Goal: Transaction & Acquisition: Purchase product/service

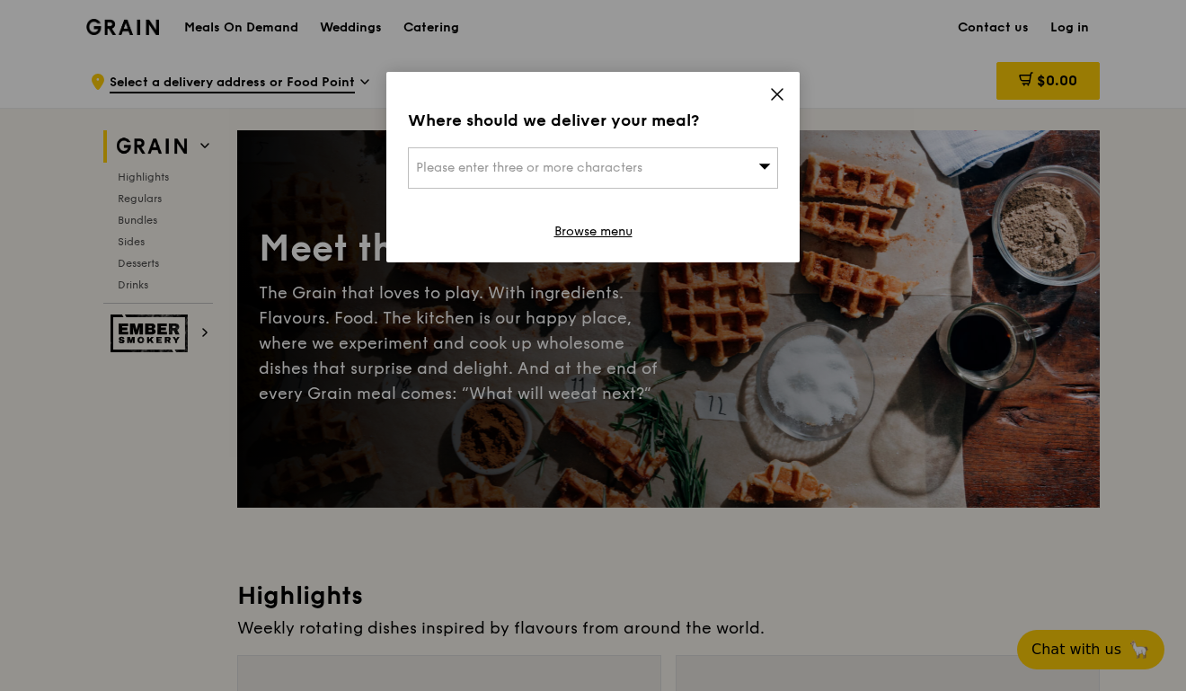
click at [772, 85] on div "Where should we deliver your meal? Please enter three or more characters Browse…" at bounding box center [593, 167] width 413 height 191
click at [783, 92] on icon at bounding box center [777, 94] width 16 height 16
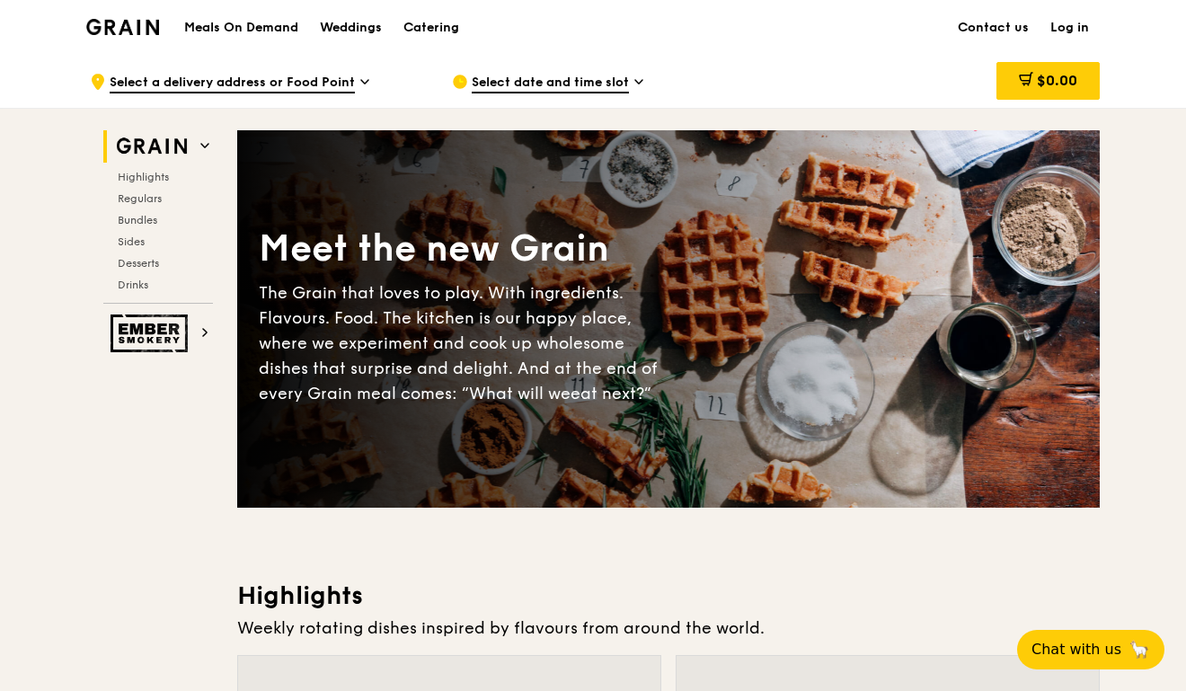
click at [138, 206] on div "Highlights Regulars Bundles Sides Desserts Drinks" at bounding box center [158, 231] width 110 height 122
click at [138, 204] on span "Regulars" at bounding box center [142, 198] width 48 height 13
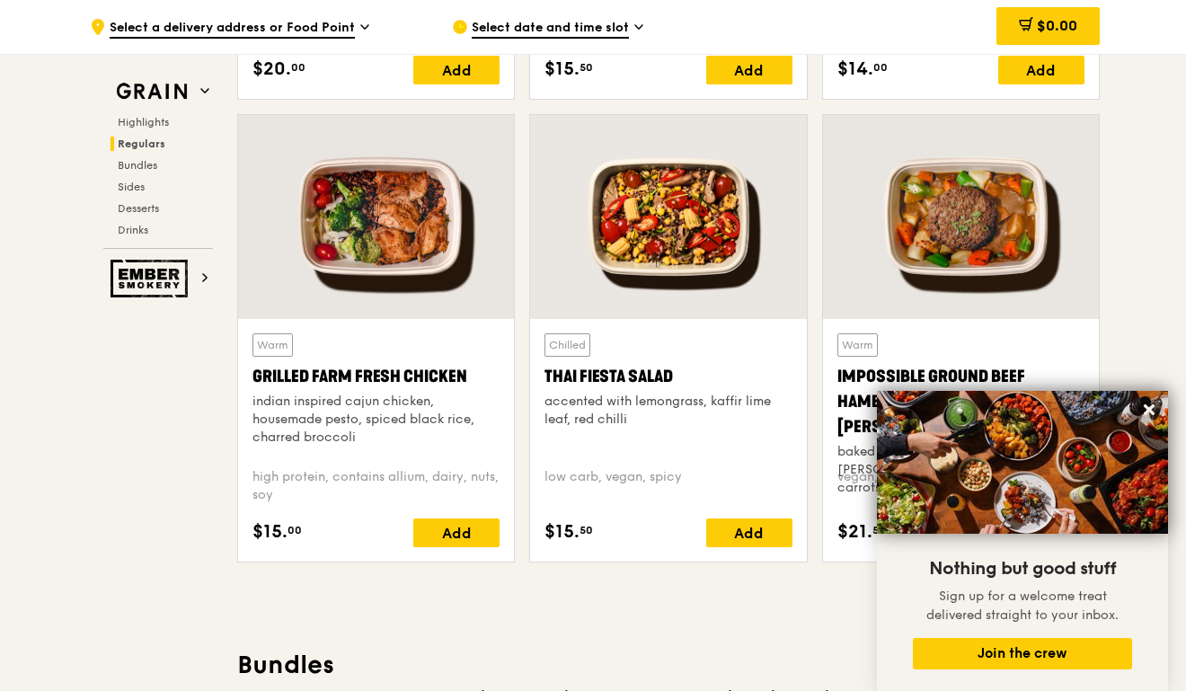
scroll to position [1985, 0]
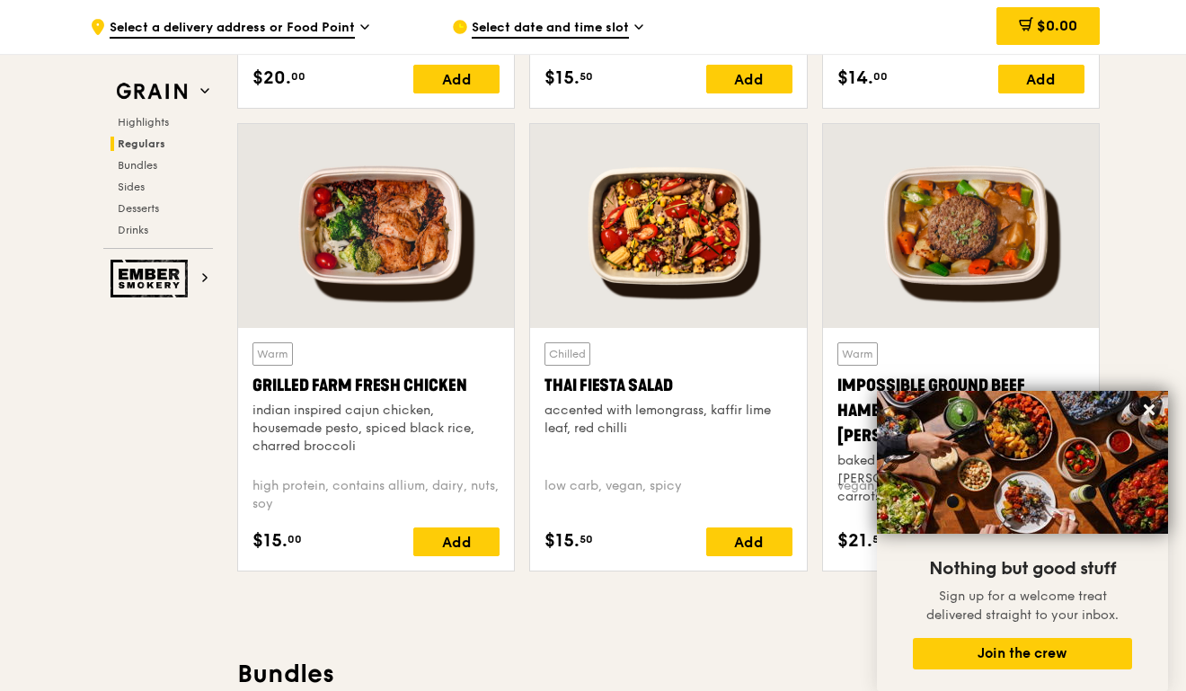
click at [673, 245] on div at bounding box center [668, 226] width 276 height 204
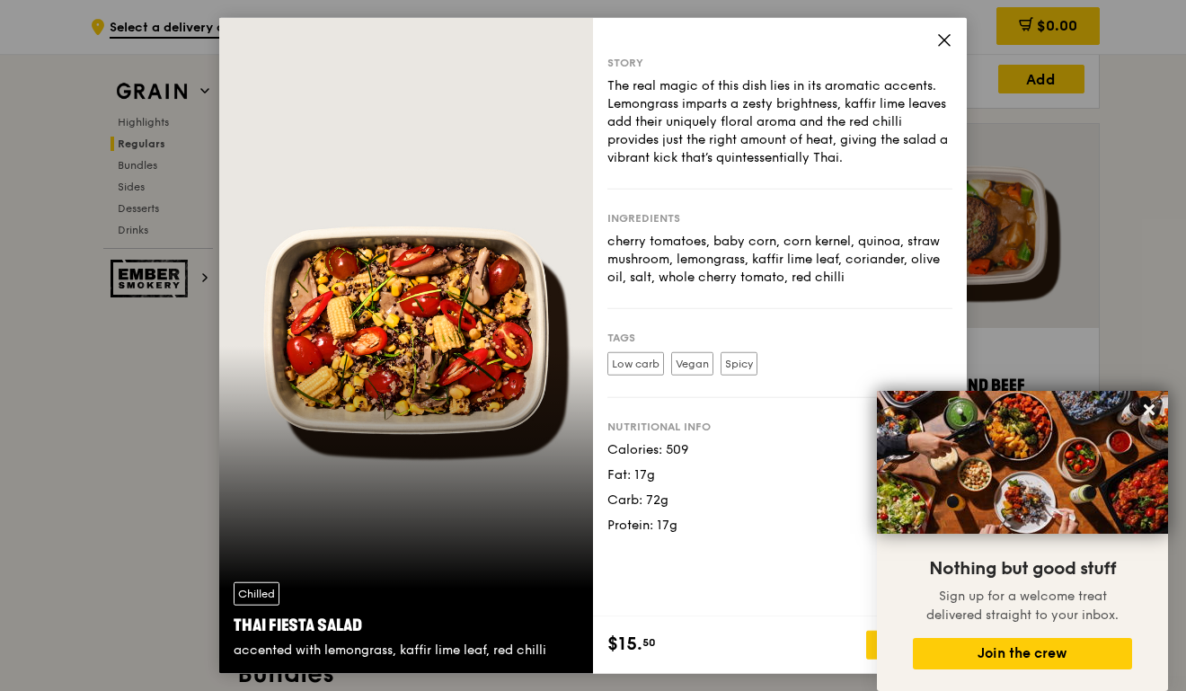
click at [946, 33] on icon at bounding box center [945, 39] width 16 height 16
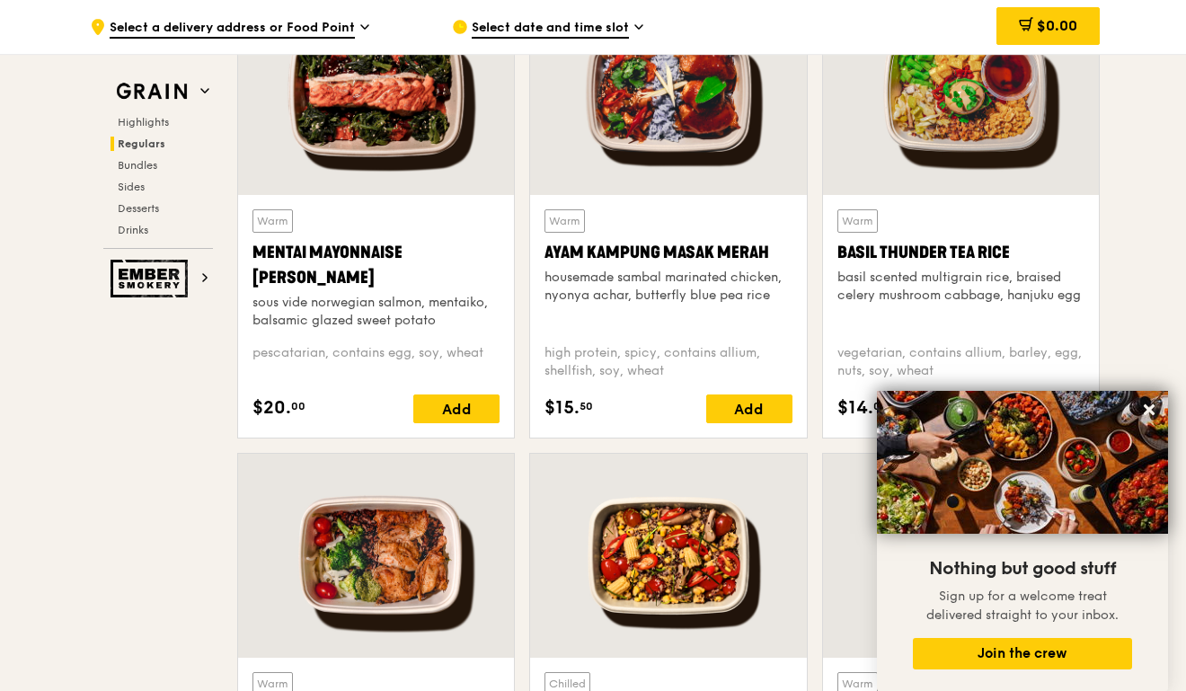
scroll to position [1640, 0]
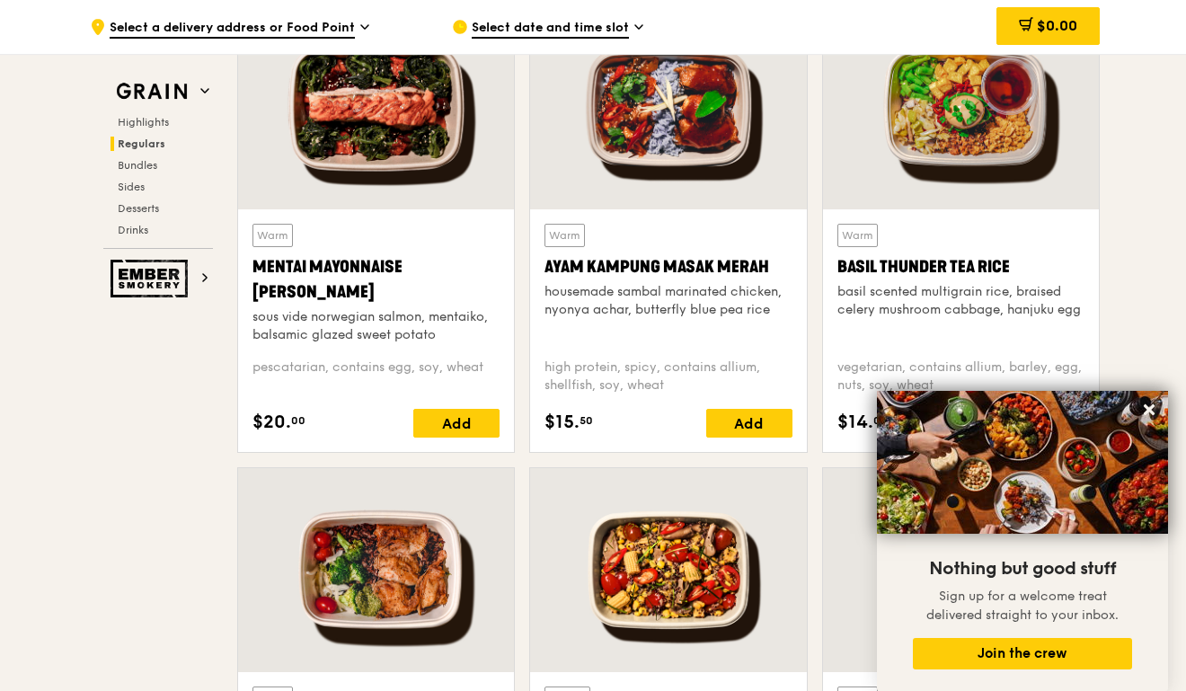
click at [415, 149] on div at bounding box center [376, 107] width 276 height 204
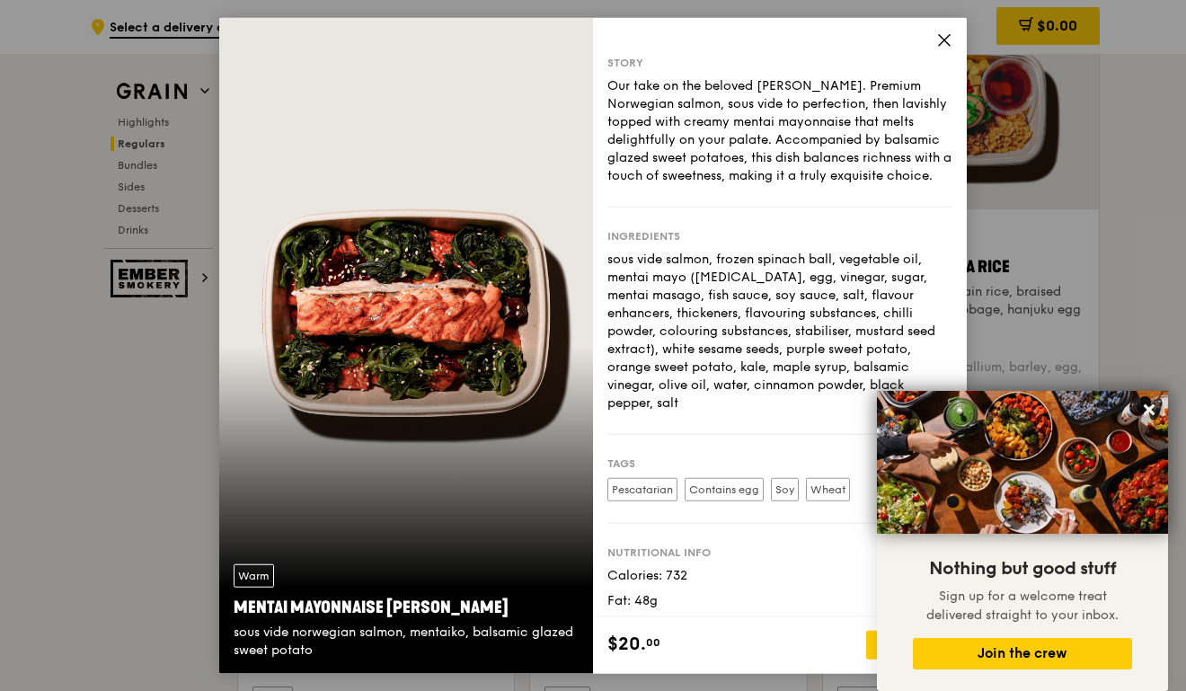
click at [939, 31] on div "Story Our take on the beloved mentaiko salmon. Premium Norwegian salmon, sous v…" at bounding box center [780, 317] width 374 height 600
click at [948, 36] on icon at bounding box center [945, 39] width 16 height 16
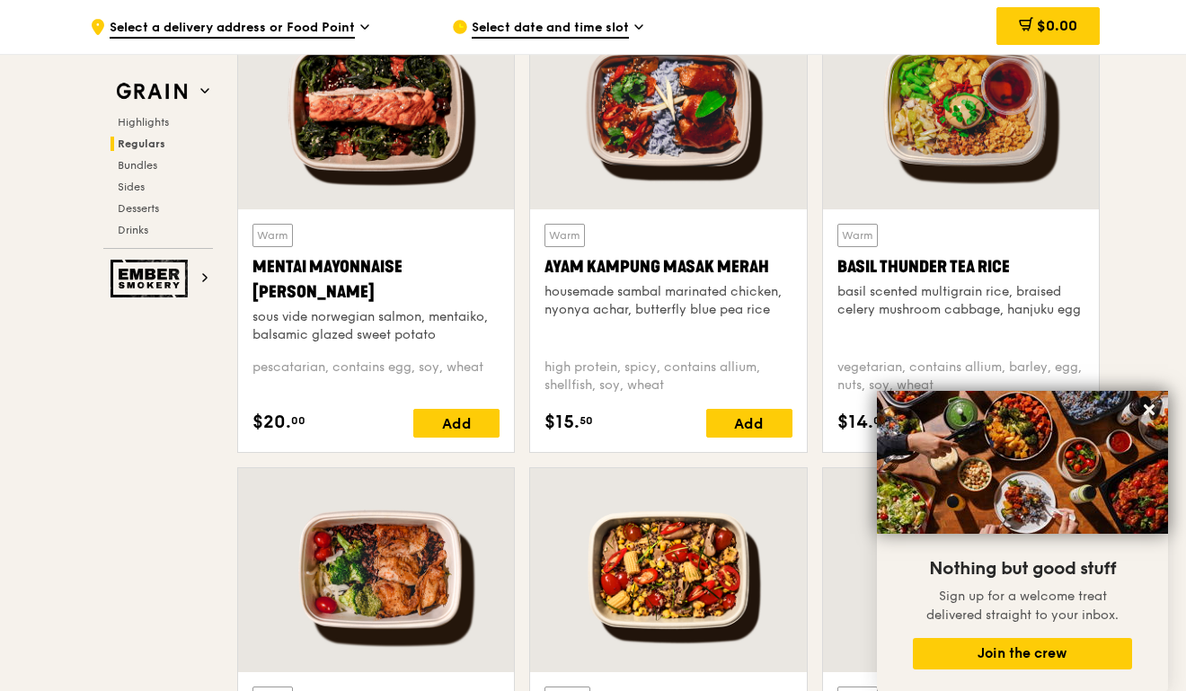
click at [637, 133] on div at bounding box center [668, 107] width 276 height 204
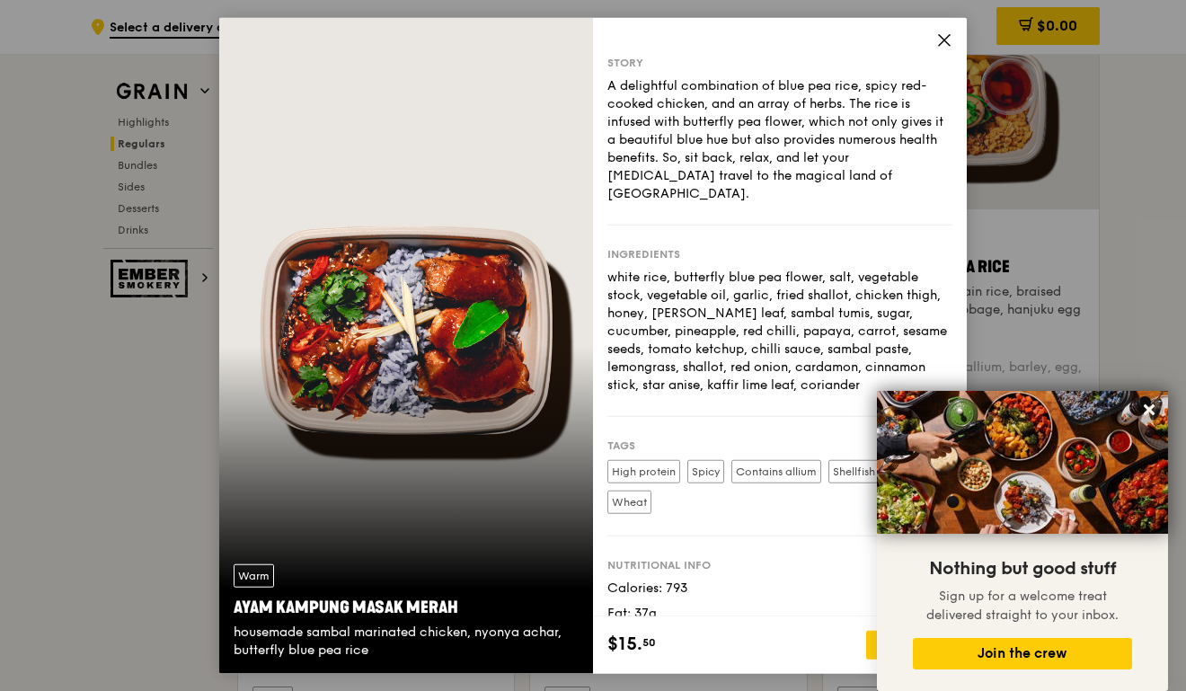
click at [941, 38] on icon at bounding box center [945, 39] width 16 height 16
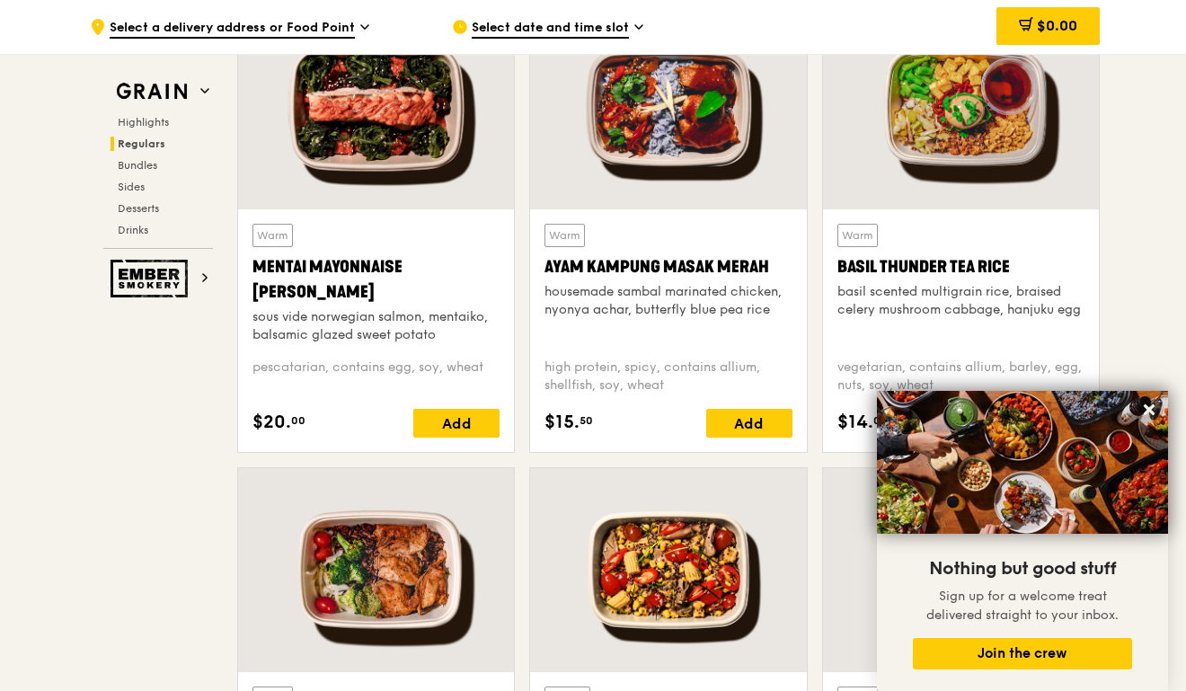
click at [926, 271] on div "Basil Thunder Tea Rice" at bounding box center [961, 266] width 247 height 25
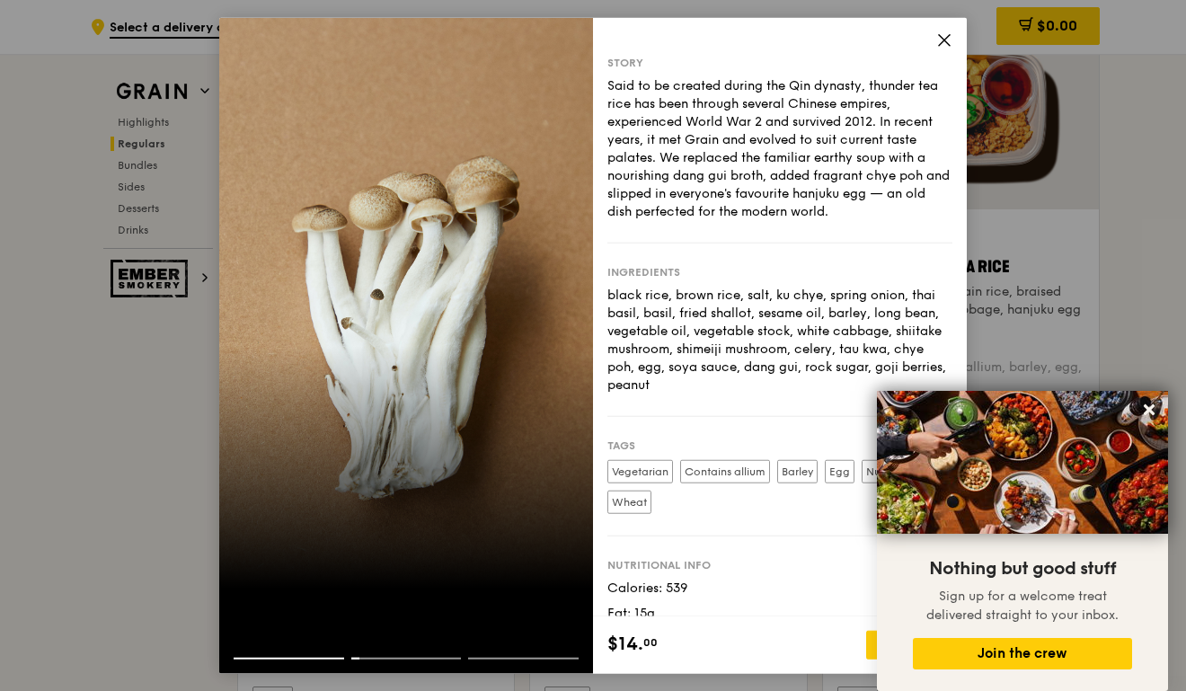
click at [947, 40] on icon at bounding box center [945, 39] width 16 height 16
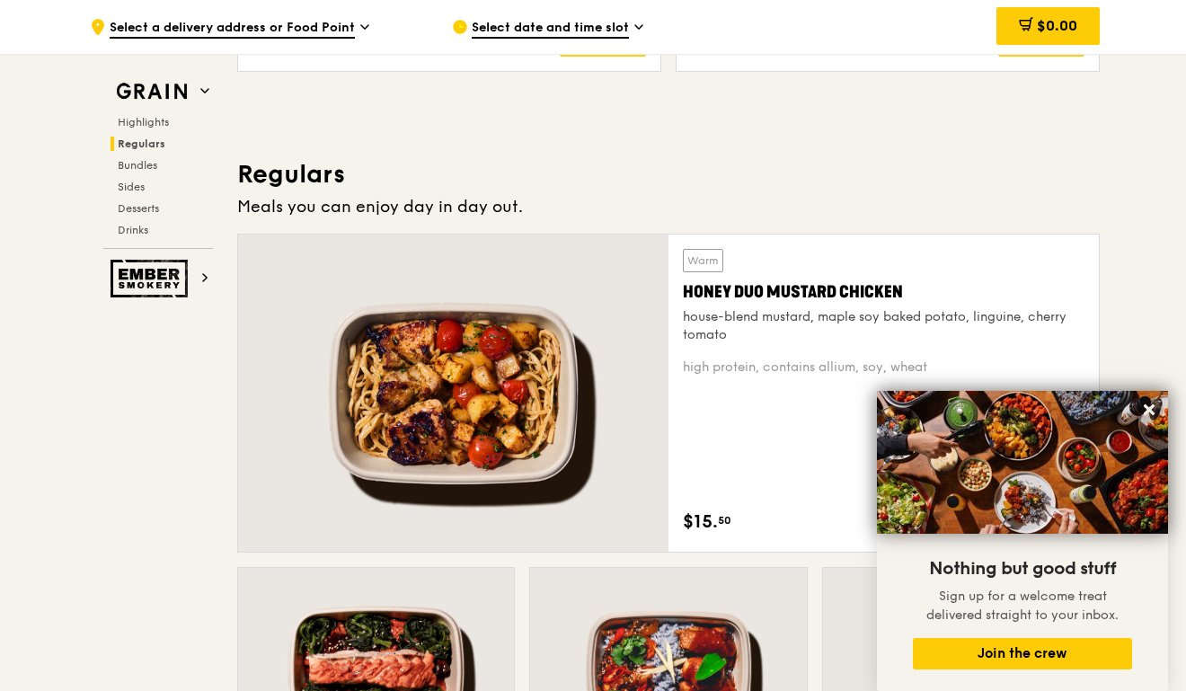
scroll to position [1042, 0]
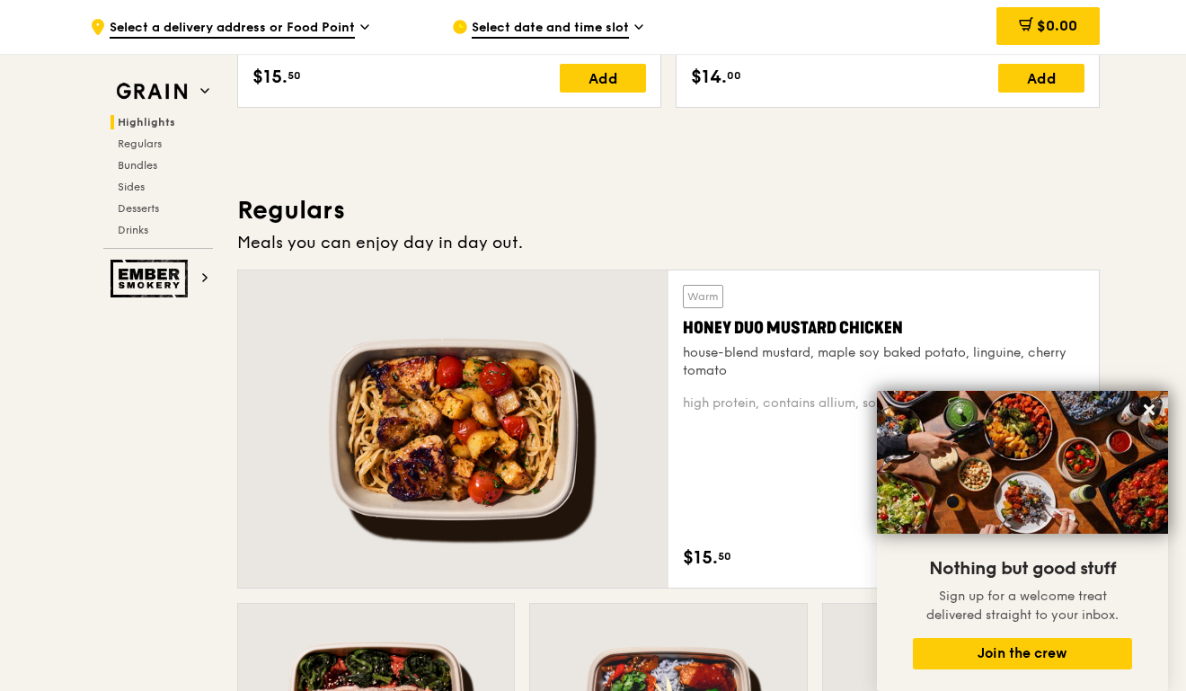
click at [521, 365] on div at bounding box center [453, 429] width 431 height 317
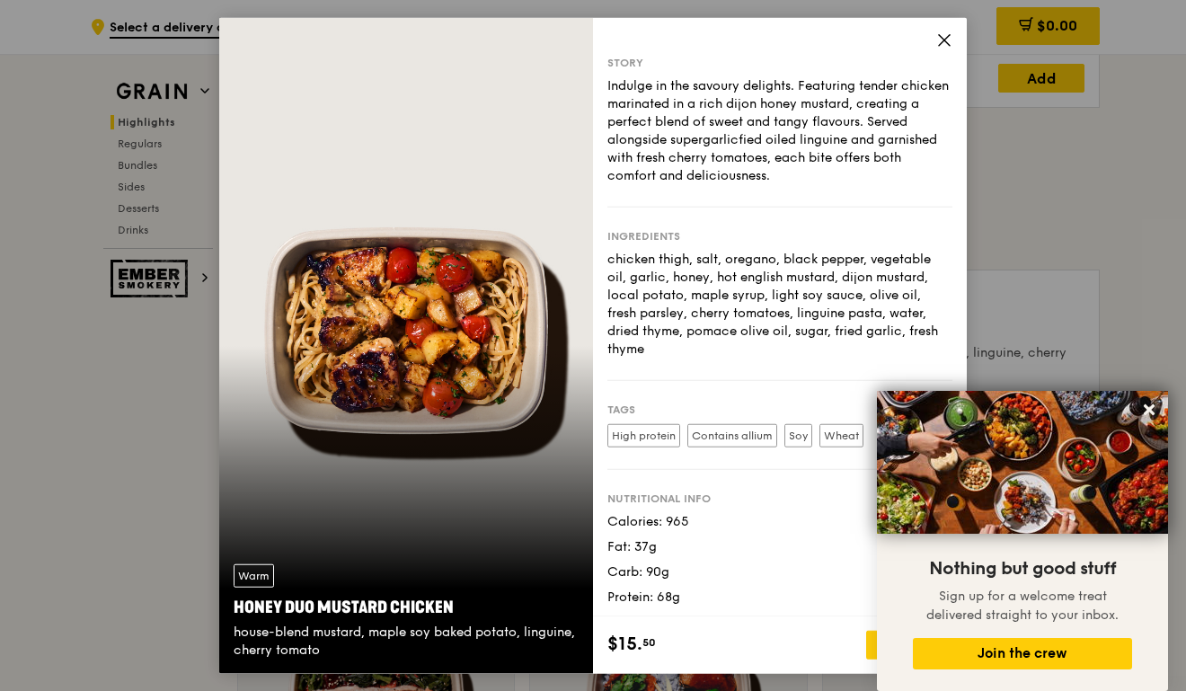
click at [945, 40] on icon at bounding box center [944, 39] width 11 height 11
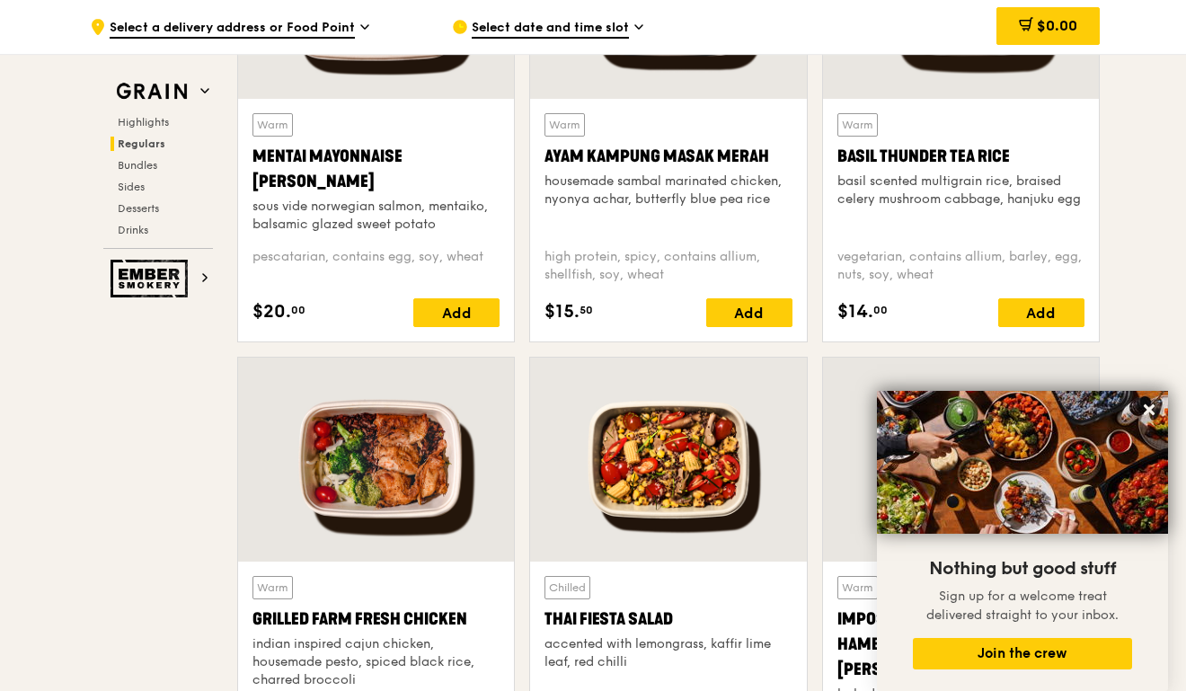
scroll to position [1753, 0]
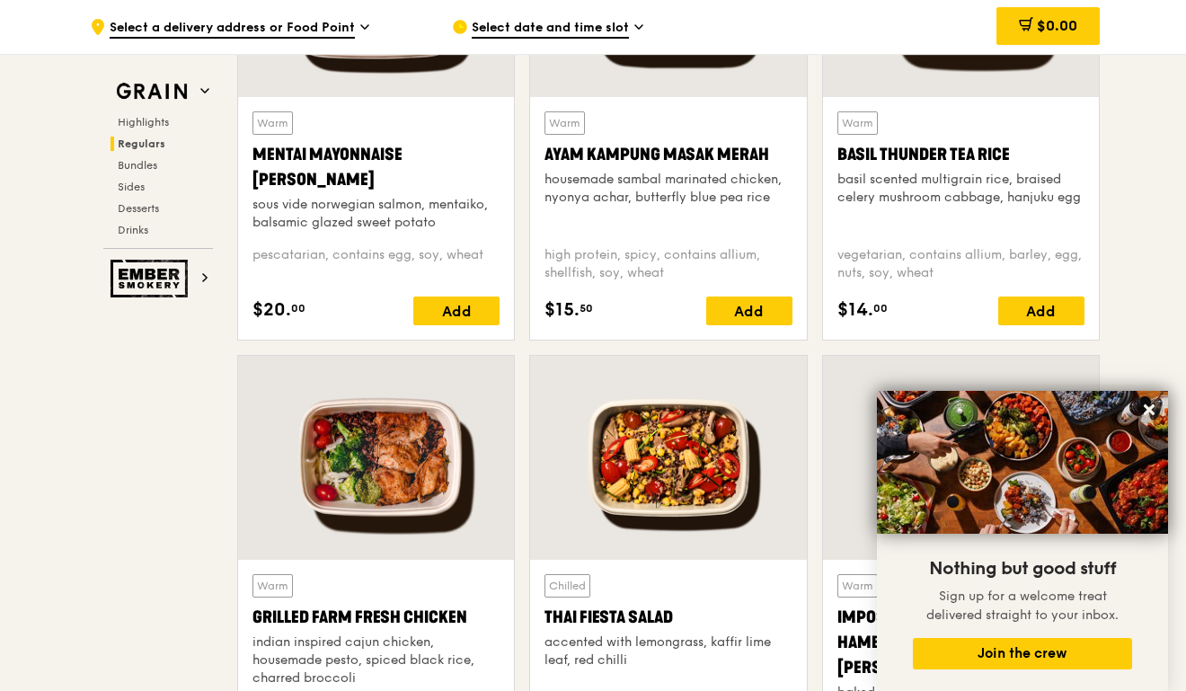
click at [366, 427] on div at bounding box center [376, 458] width 276 height 204
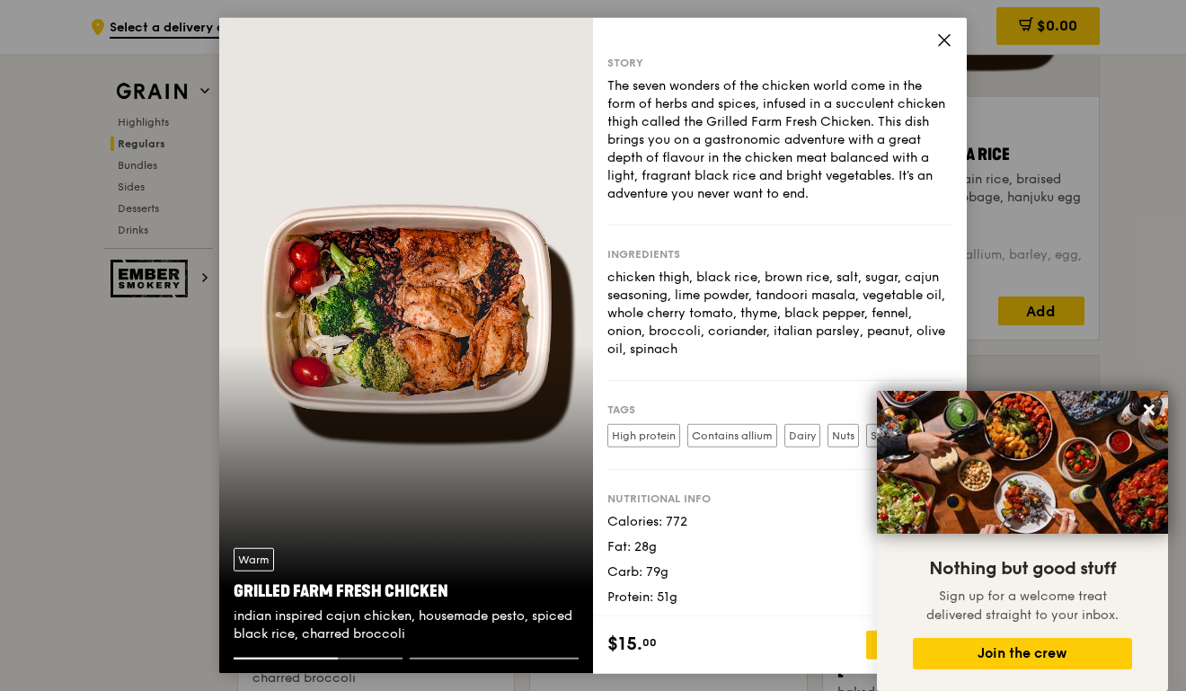
click at [945, 37] on icon at bounding box center [945, 39] width 16 height 16
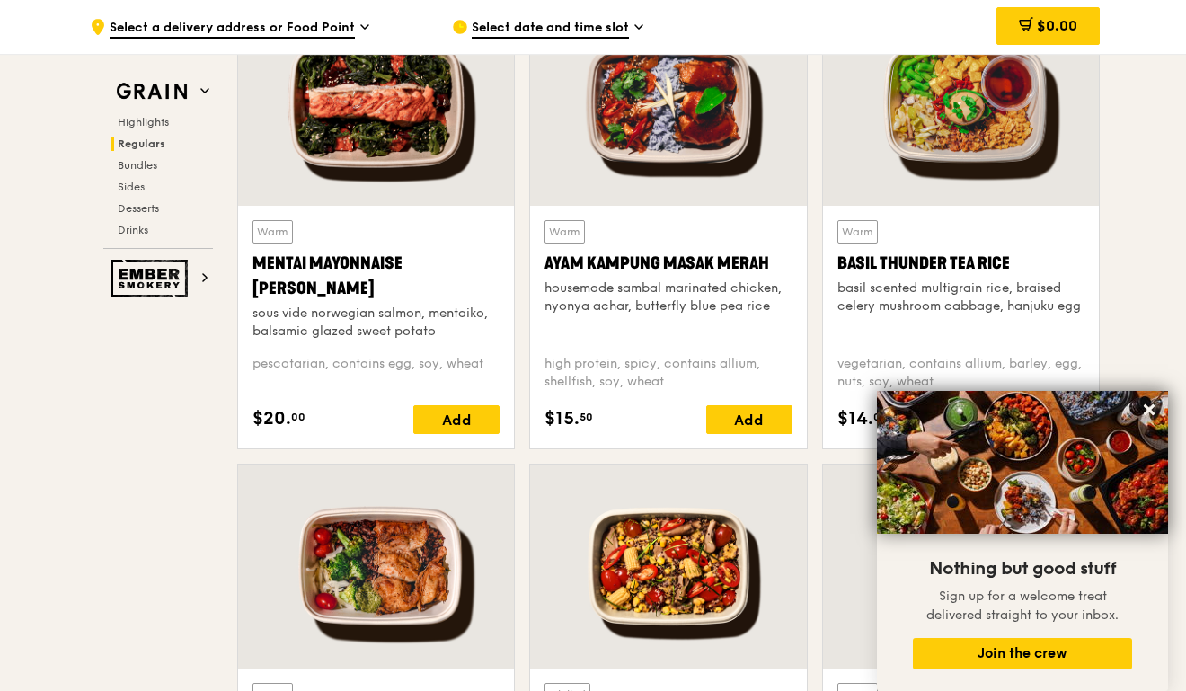
scroll to position [1638, 0]
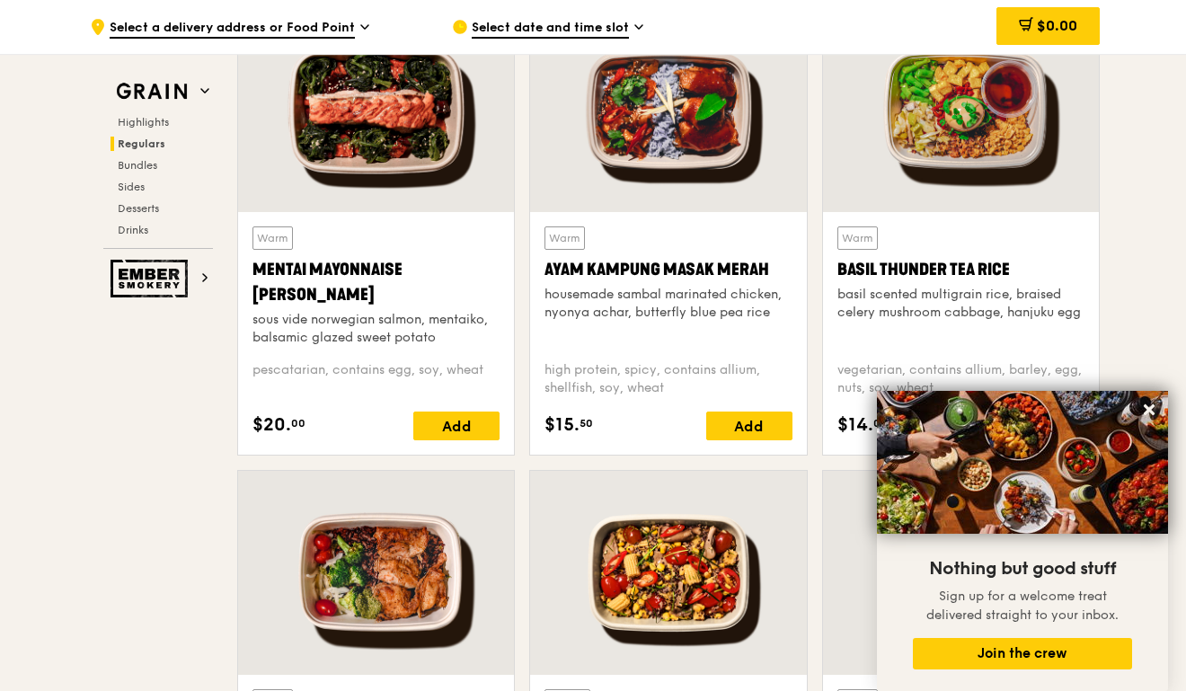
click at [671, 141] on div at bounding box center [668, 110] width 276 height 204
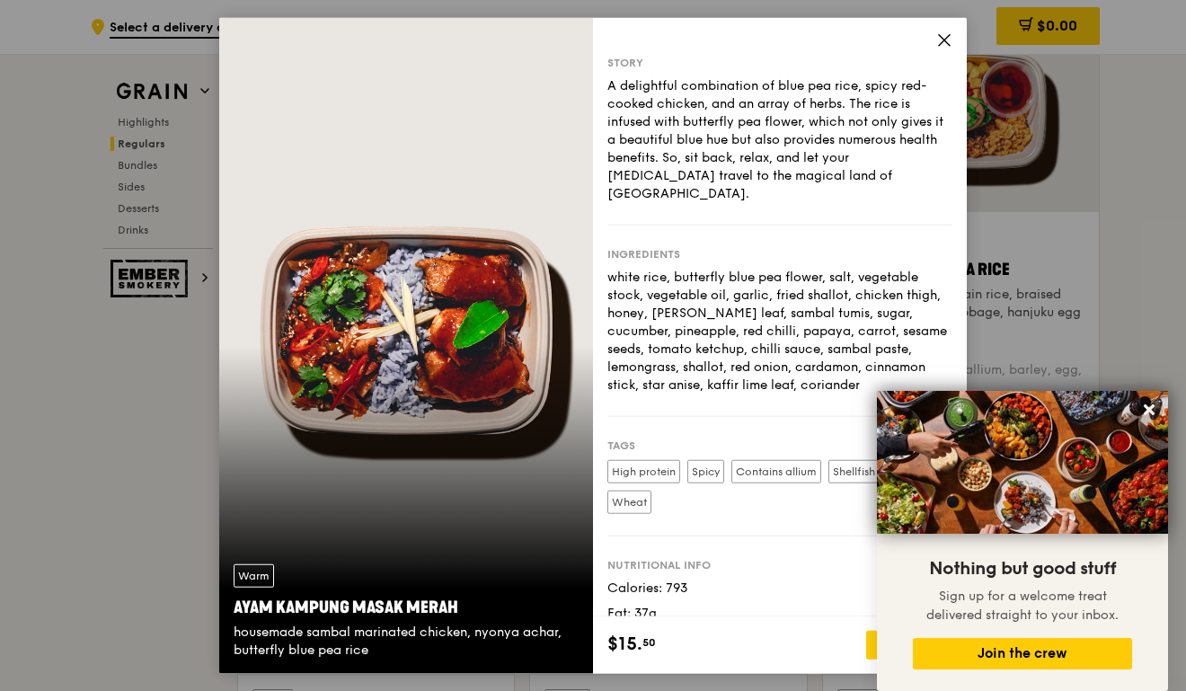
click at [931, 30] on div "Story A delightful combination of blue pea rice, spicy red-cooked chicken, and …" at bounding box center [780, 317] width 374 height 600
click at [945, 26] on div "Story A delightful combination of blue pea rice, spicy red-cooked chicken, and …" at bounding box center [780, 317] width 374 height 600
click at [945, 32] on icon at bounding box center [945, 39] width 16 height 16
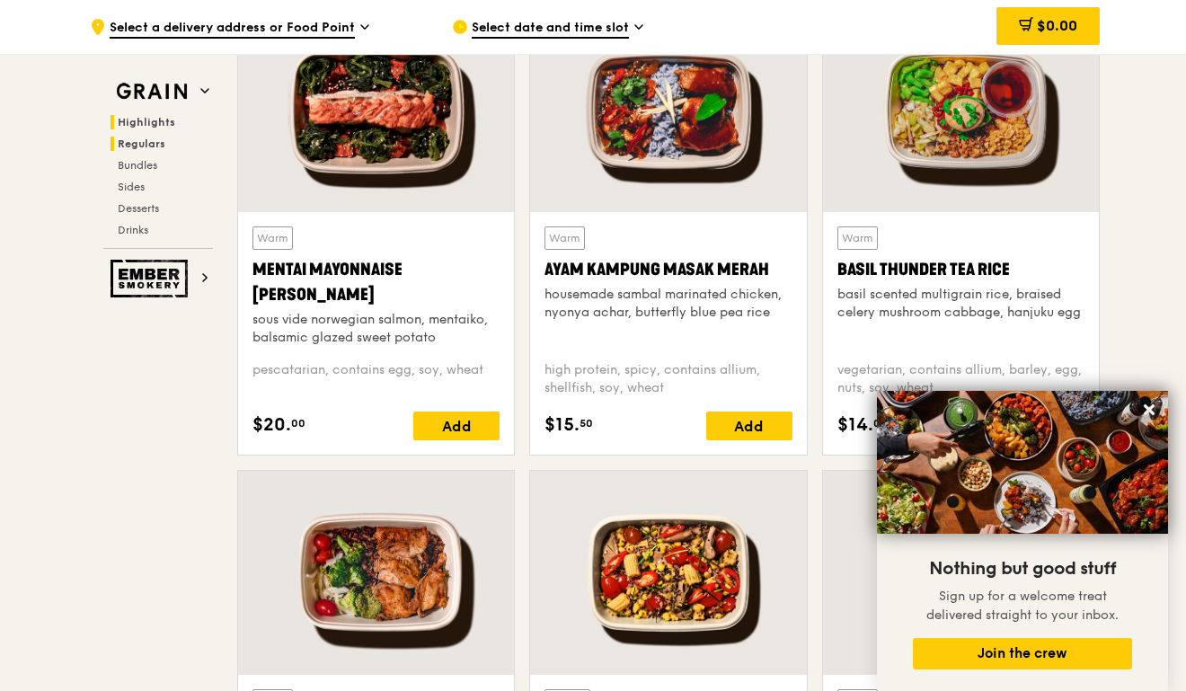
click at [150, 129] on h2 "Highlights" at bounding box center [162, 122] width 102 height 14
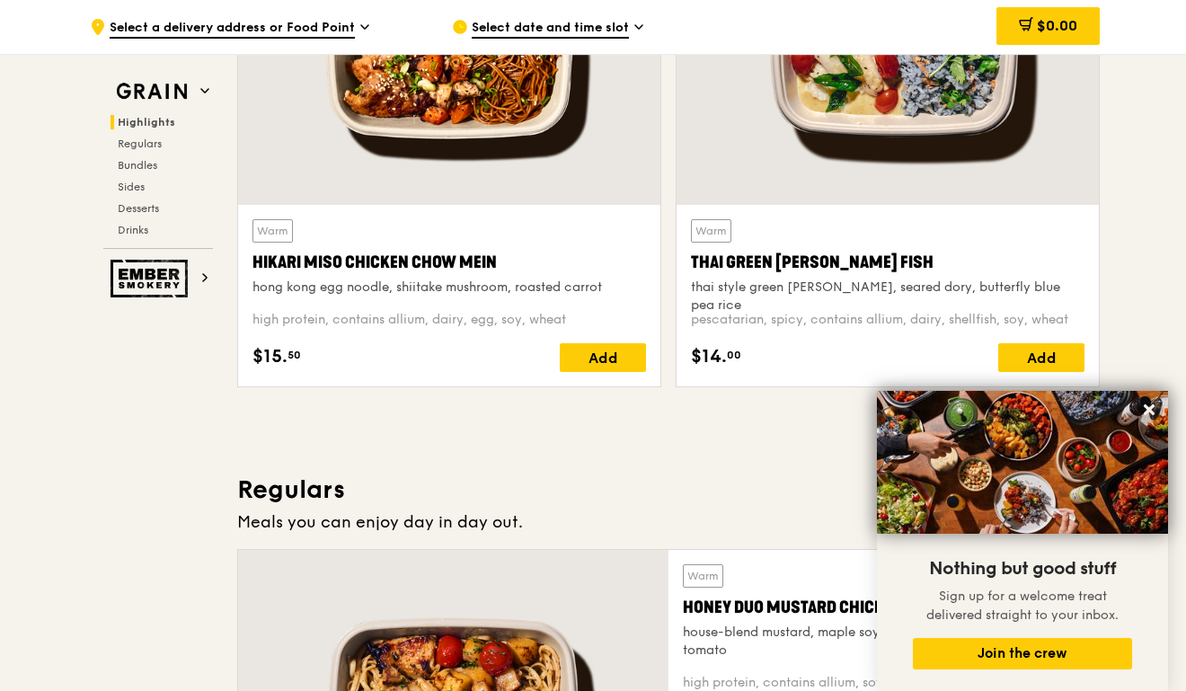
scroll to position [653, 0]
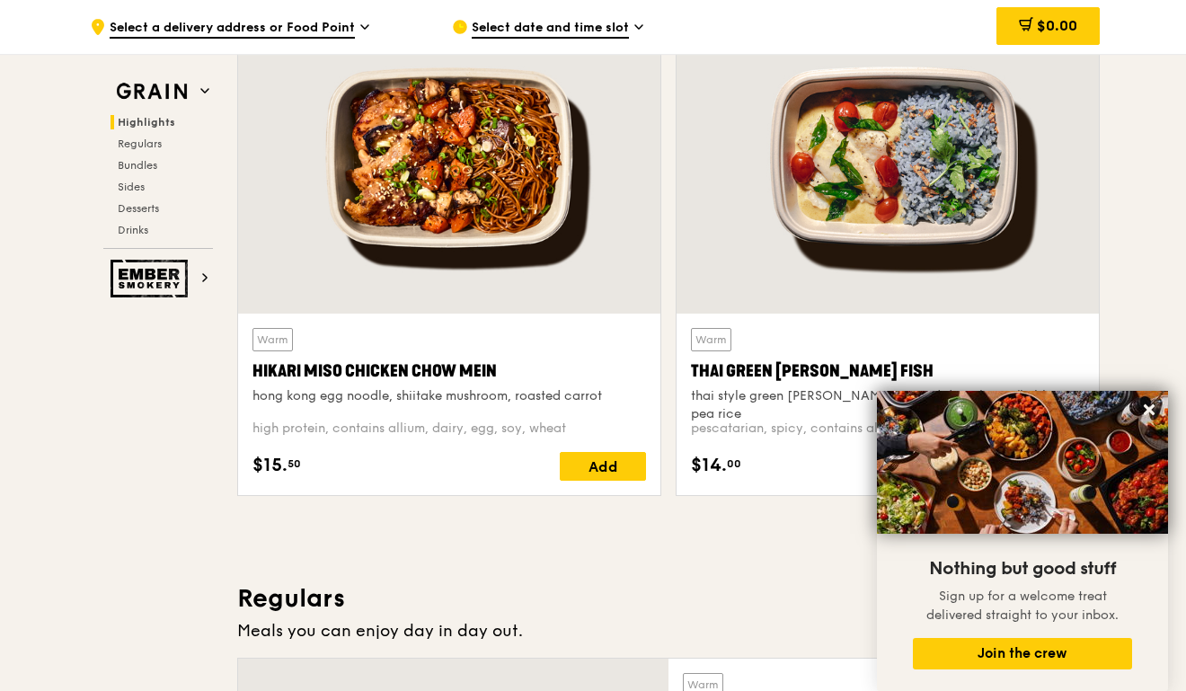
click at [473, 190] on div at bounding box center [449, 158] width 422 height 312
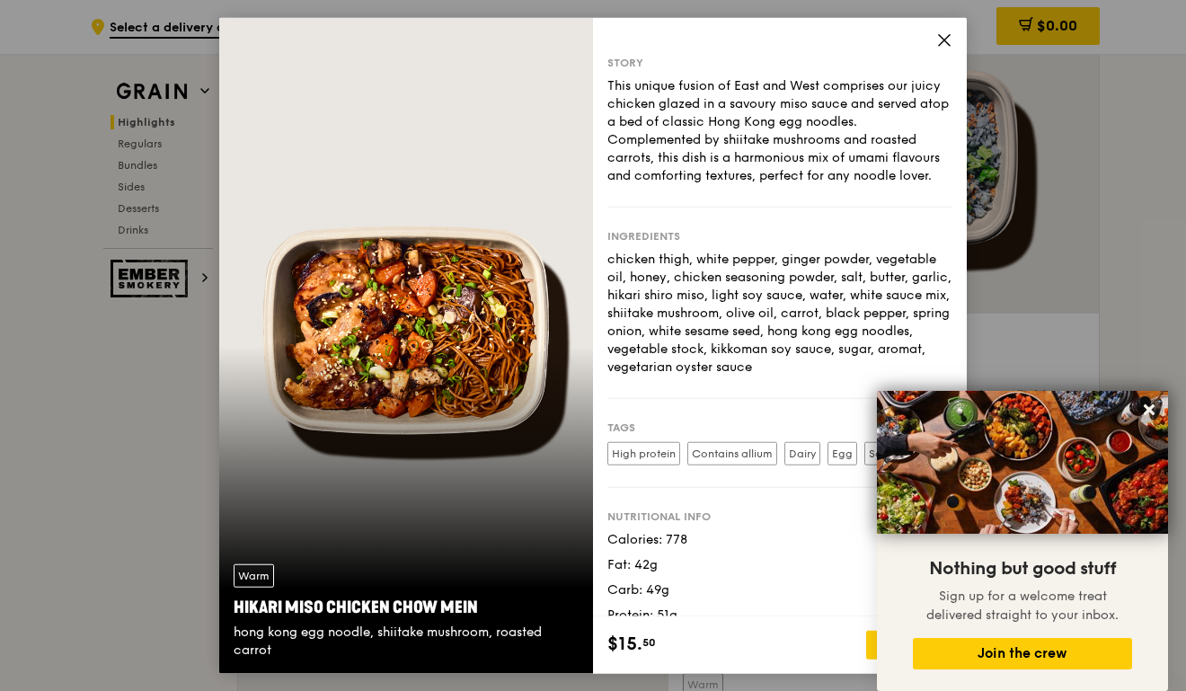
click at [946, 42] on icon at bounding box center [945, 39] width 16 height 16
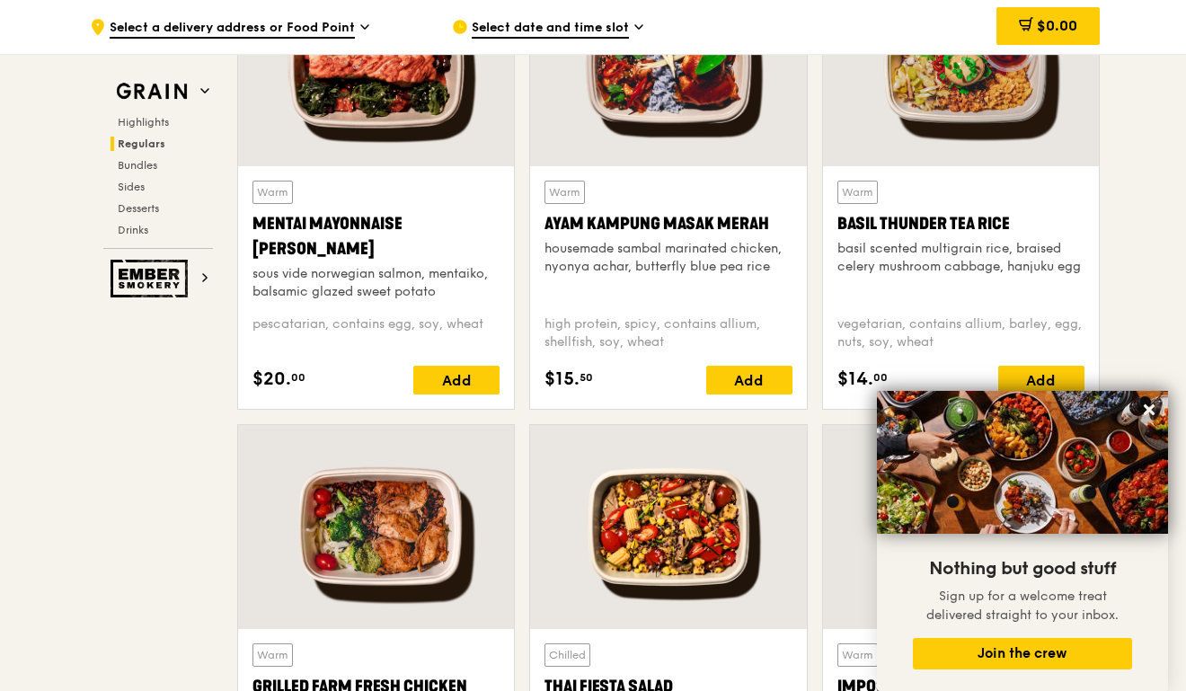
scroll to position [1685, 0]
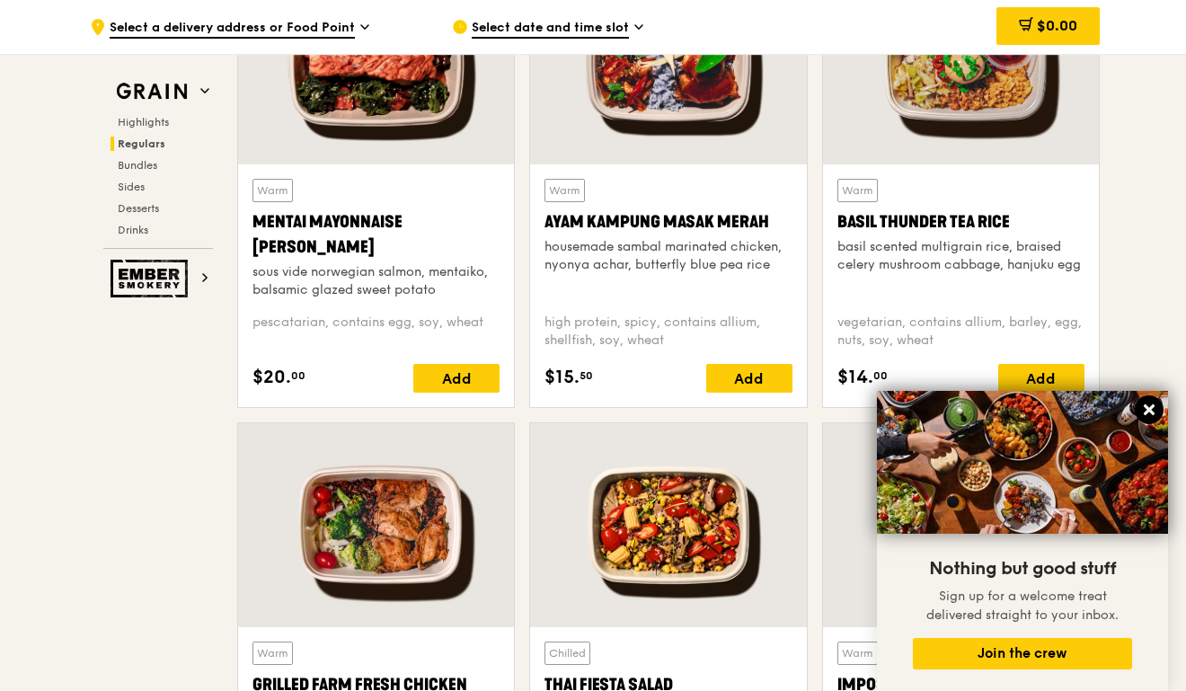
click at [1146, 409] on icon at bounding box center [1149, 409] width 11 height 11
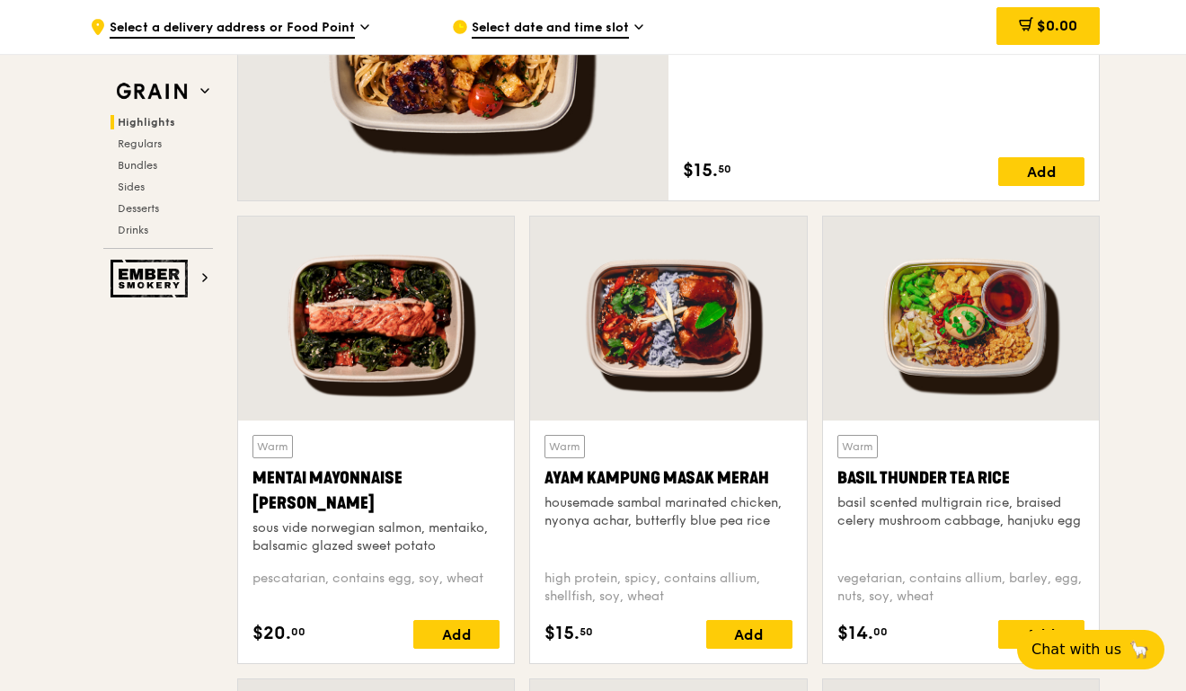
scroll to position [1142, 0]
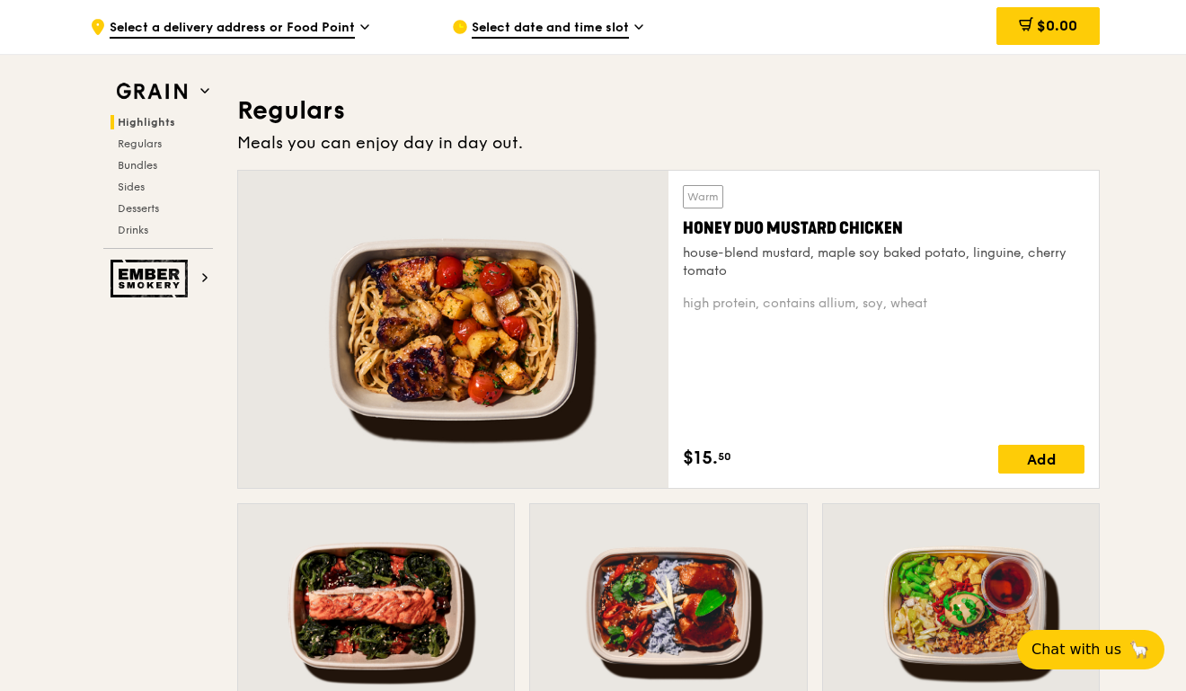
click at [541, 324] on div at bounding box center [453, 329] width 431 height 317
click at [822, 290] on div "Warm Honey Duo Mustard Chicken house-blend mustard, maple soy baked potato, lin…" at bounding box center [884, 329] width 402 height 289
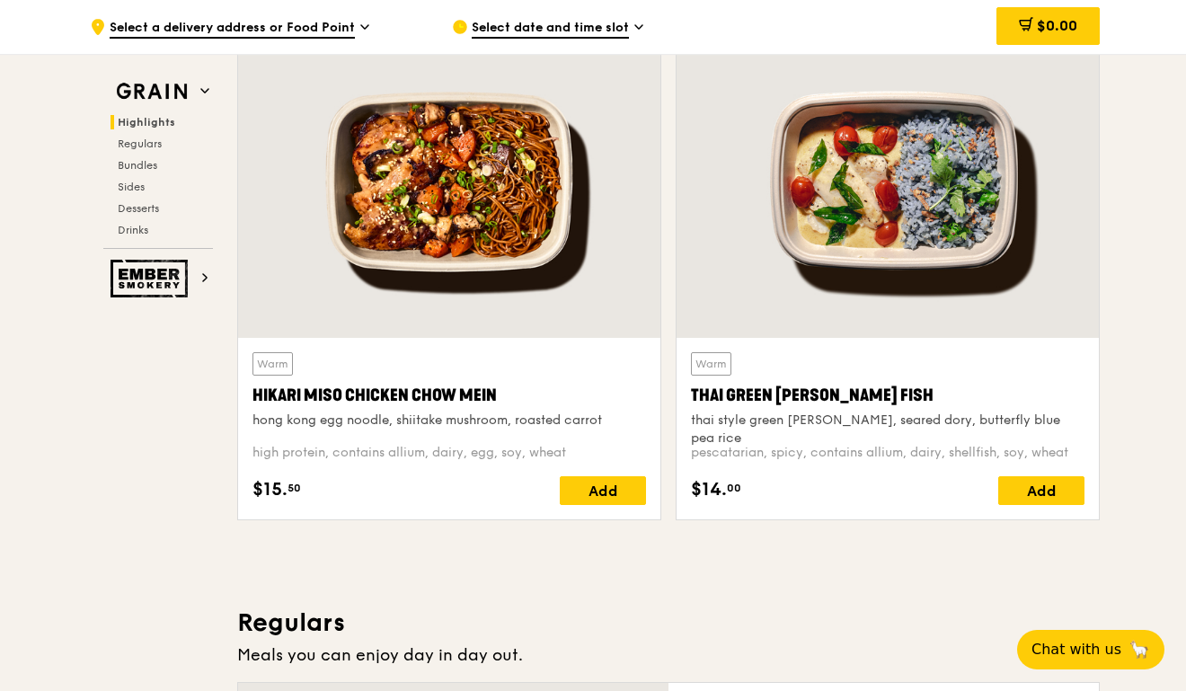
scroll to position [634, 0]
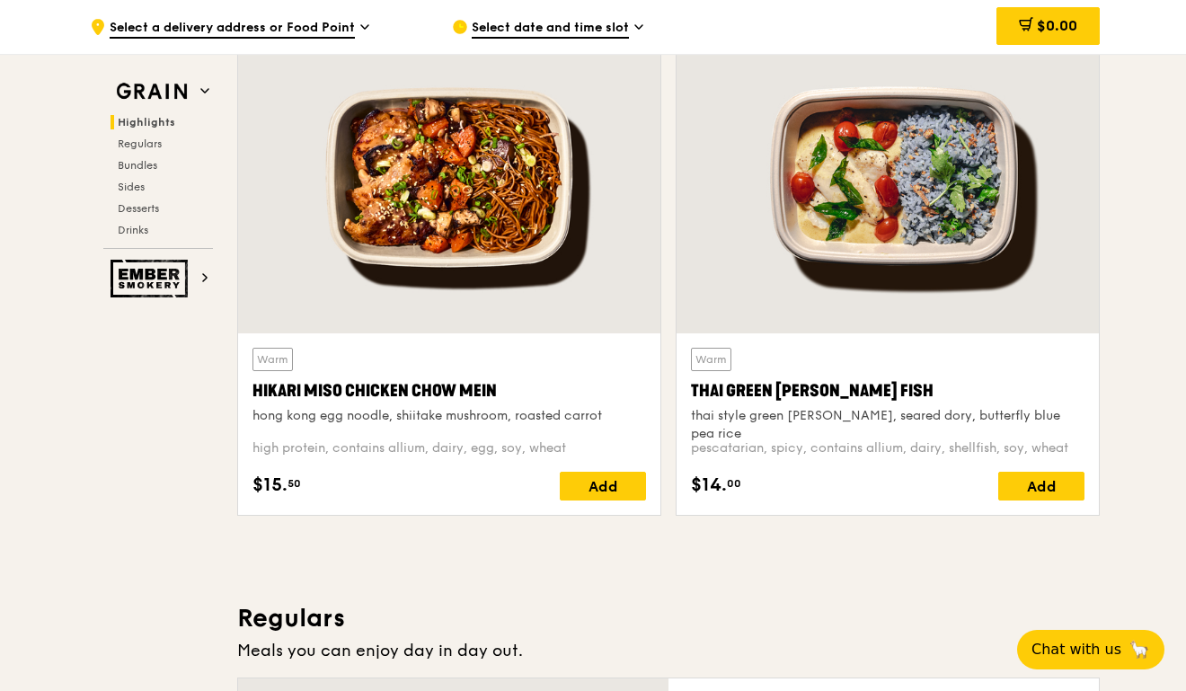
click at [512, 262] on div at bounding box center [449, 178] width 422 height 312
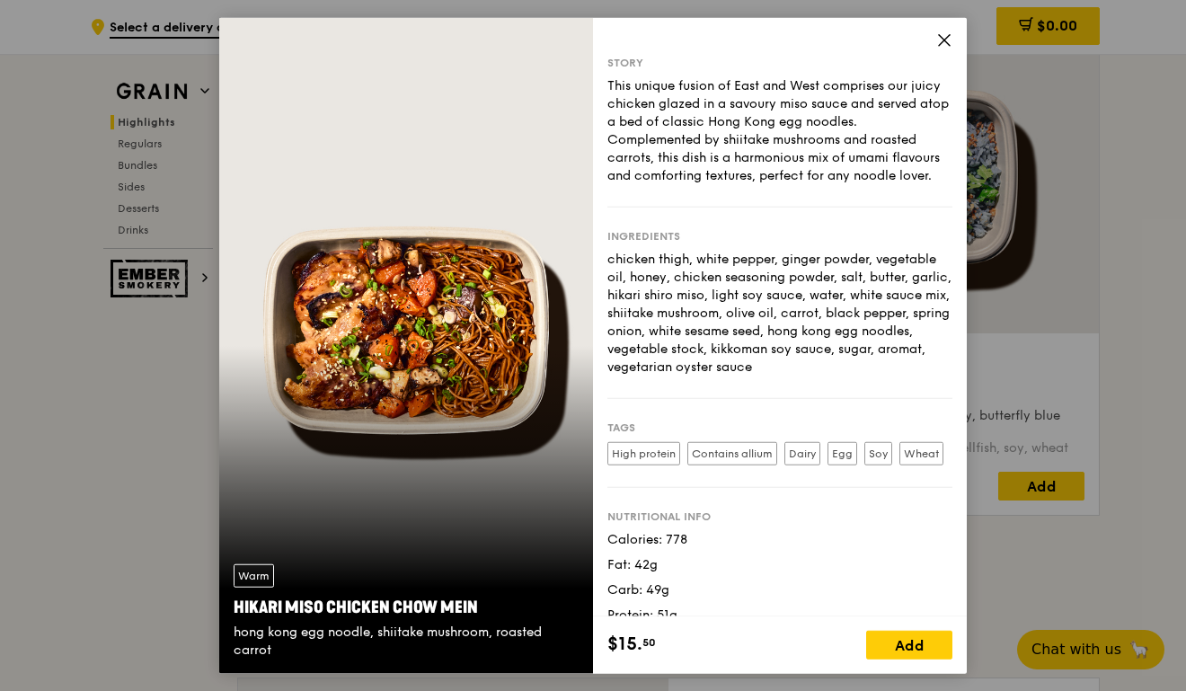
click at [934, 39] on div "Story This unique fusion of East and West comprises our juicy chicken glazed in…" at bounding box center [780, 317] width 374 height 600
click at [943, 38] on icon at bounding box center [944, 39] width 11 height 11
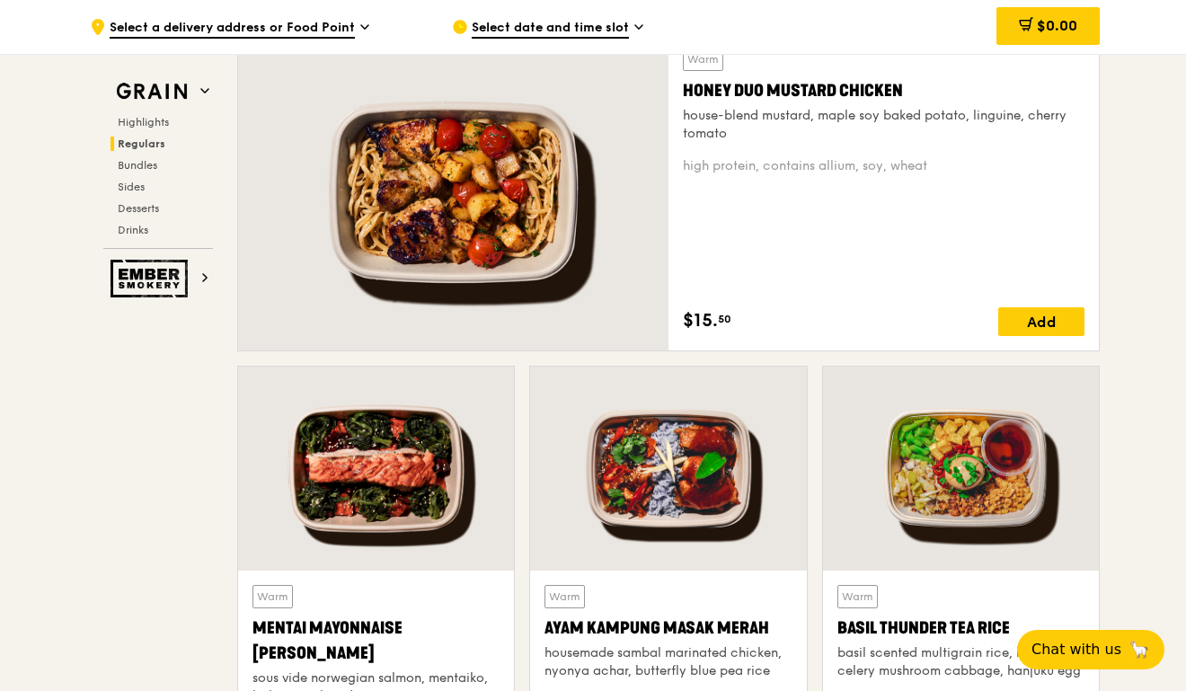
scroll to position [1391, 0]
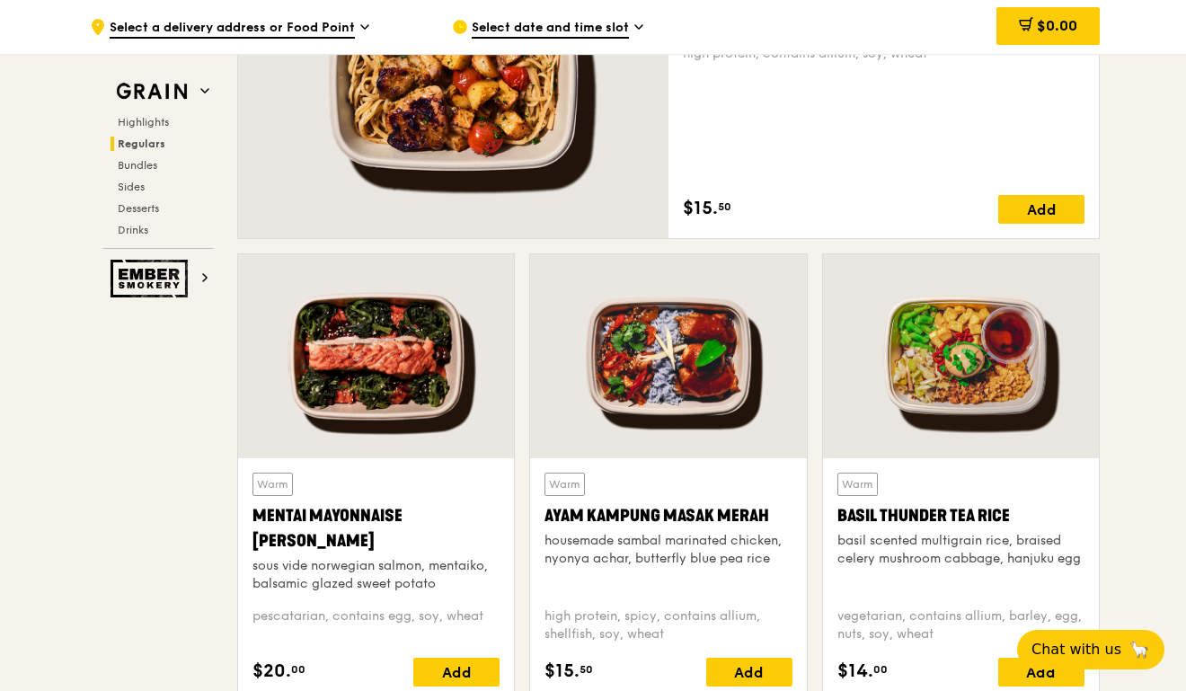
click at [645, 327] on div at bounding box center [668, 356] width 276 height 204
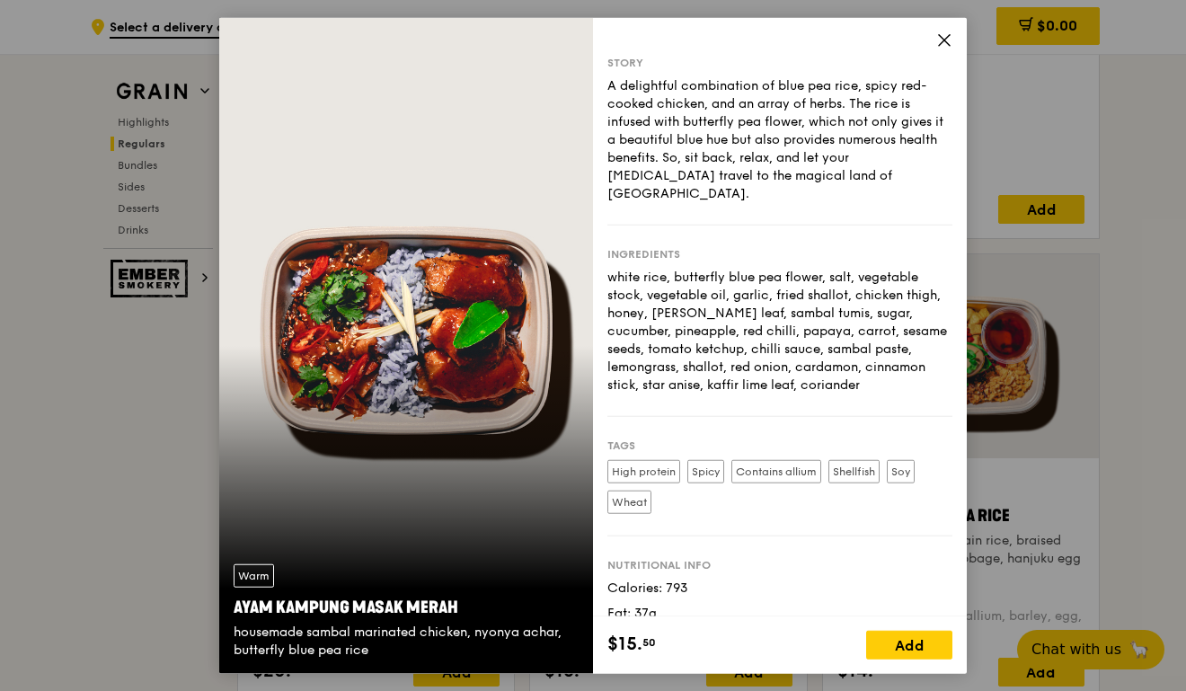
click at [940, 35] on icon at bounding box center [944, 39] width 11 height 11
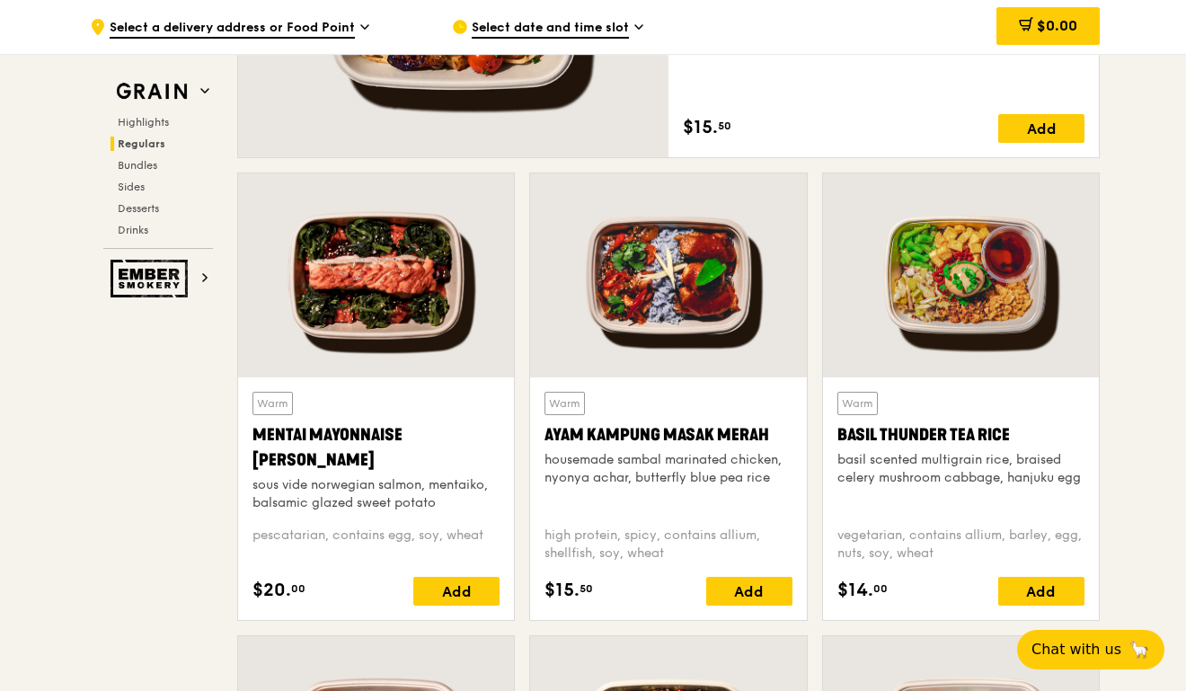
scroll to position [1478, 0]
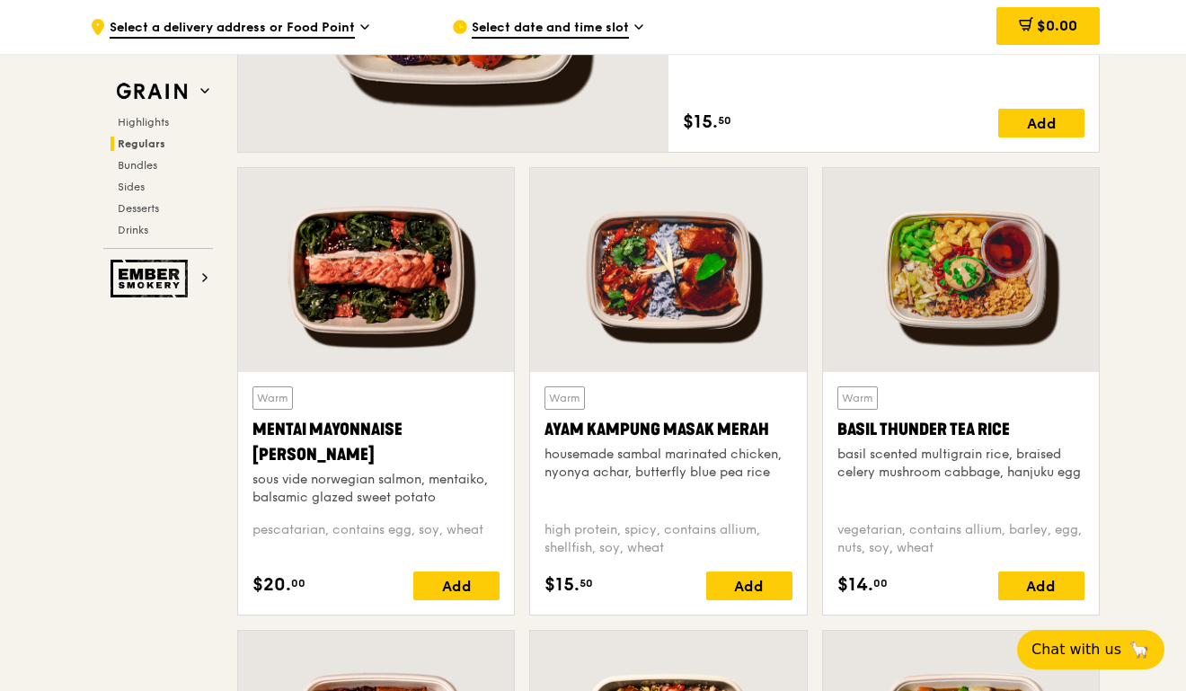
click at [472, 288] on div at bounding box center [376, 270] width 276 height 204
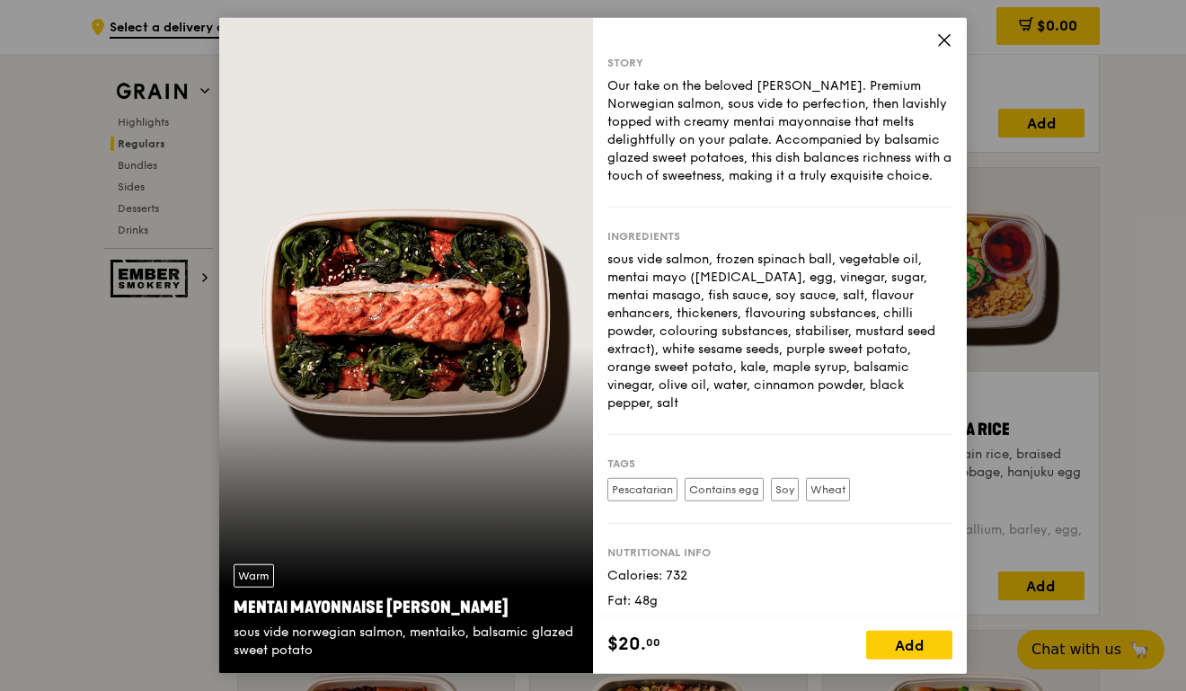
click at [940, 38] on icon at bounding box center [945, 39] width 16 height 16
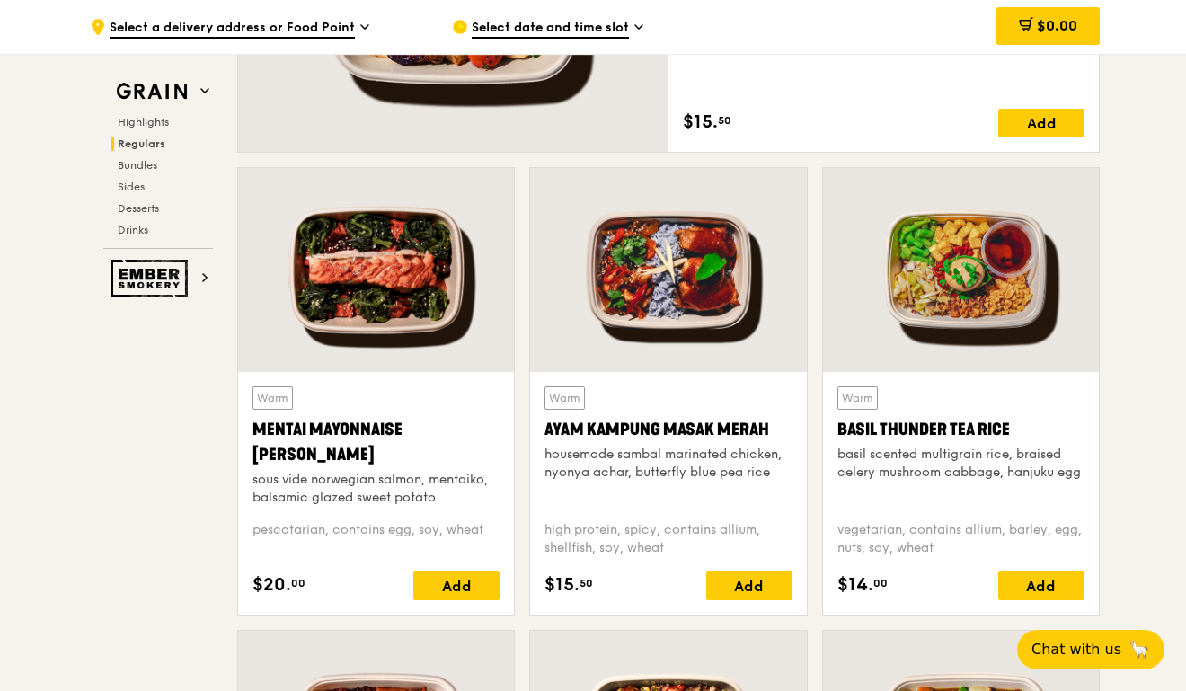
click at [996, 305] on div at bounding box center [961, 270] width 276 height 204
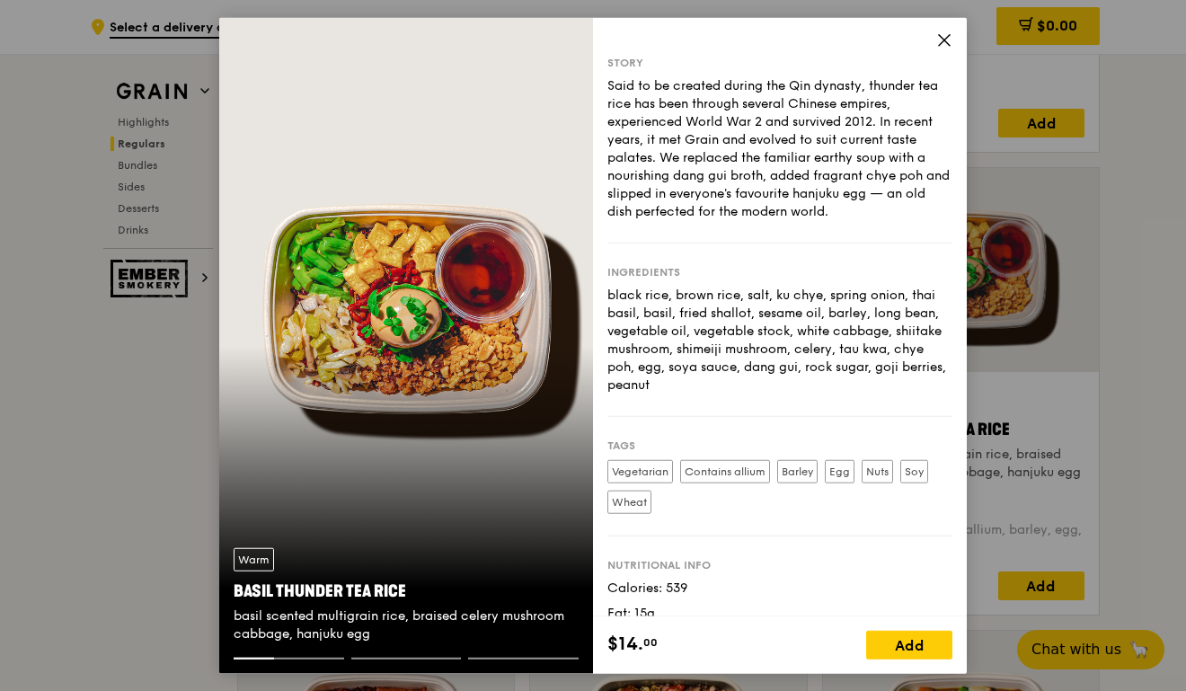
click at [940, 43] on icon at bounding box center [945, 39] width 16 height 16
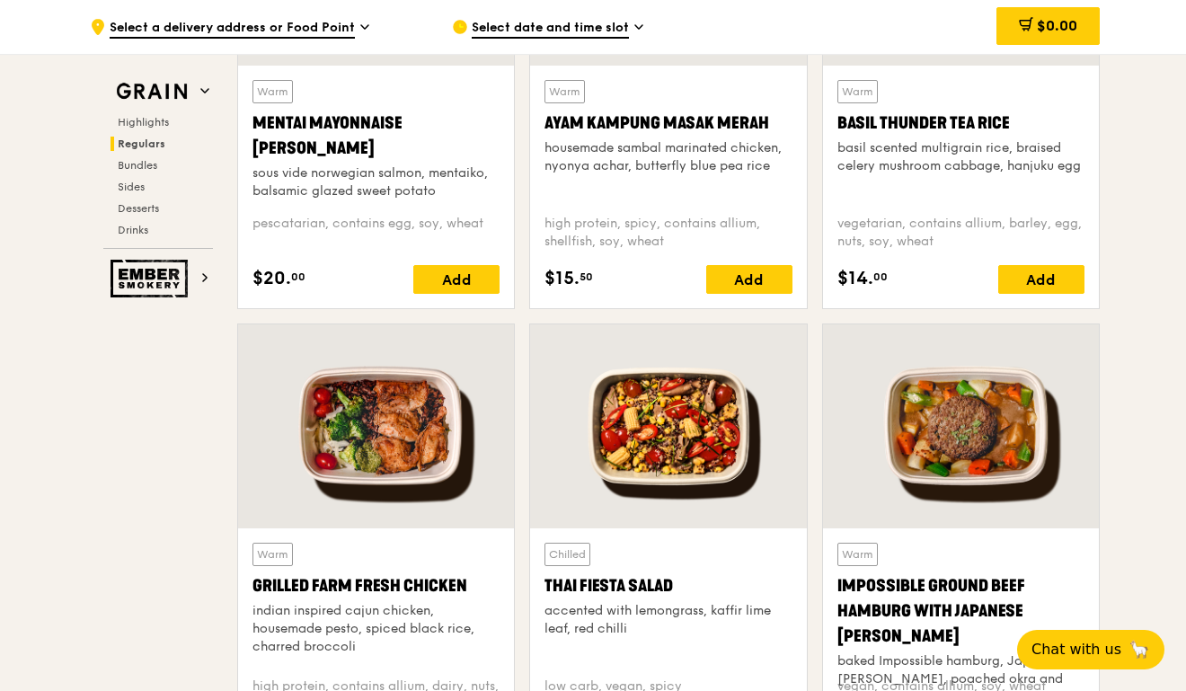
scroll to position [1898, 0]
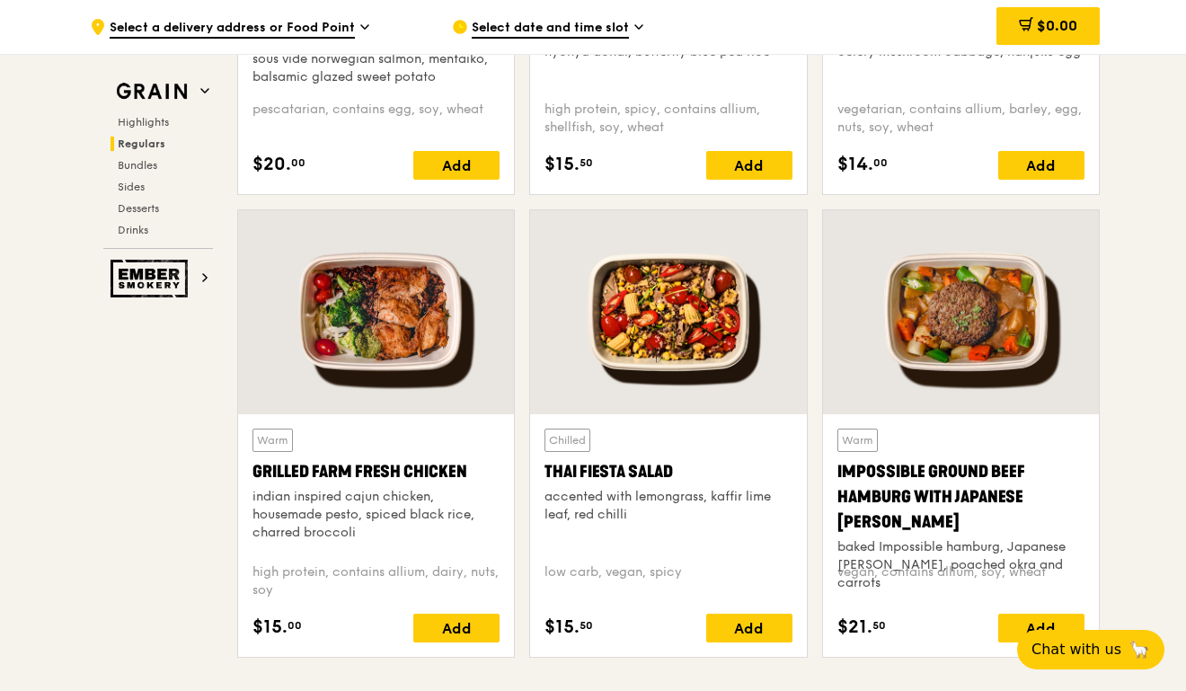
click at [462, 320] on div at bounding box center [376, 312] width 276 height 204
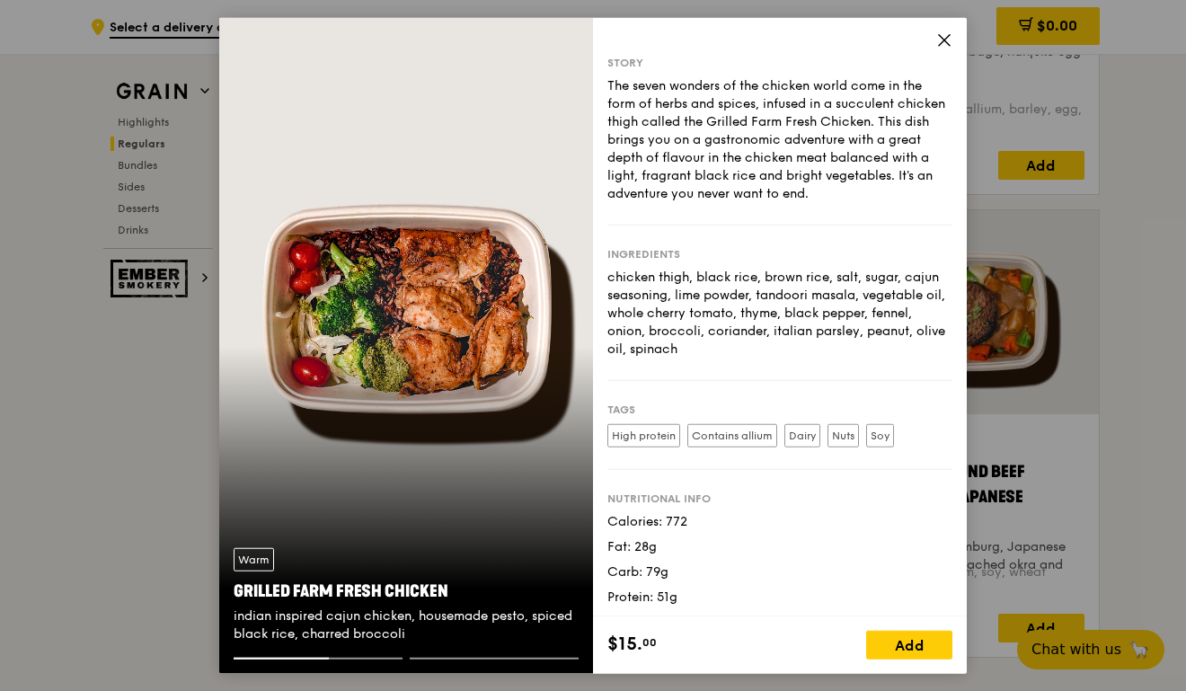
click at [946, 31] on div "Story The seven wonders of the chicken world come in the form of herbs and spic…" at bounding box center [780, 317] width 374 height 600
click at [940, 38] on icon at bounding box center [945, 39] width 16 height 16
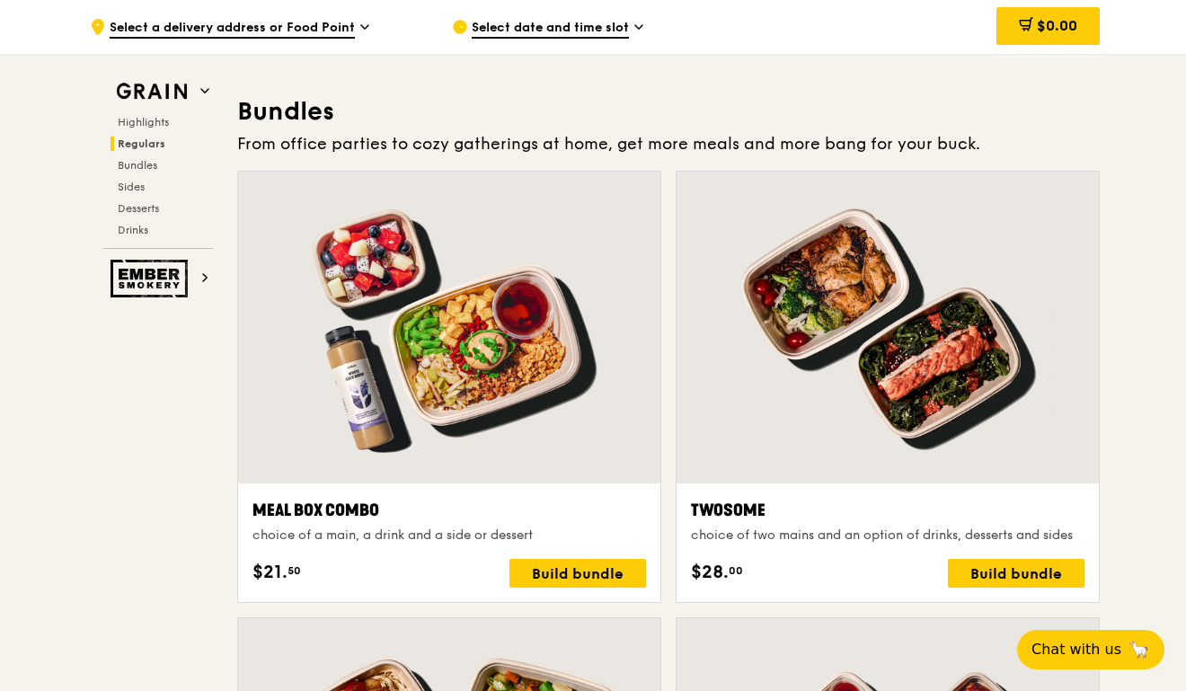
scroll to position [2550, 0]
